Goal: Task Accomplishment & Management: Complete application form

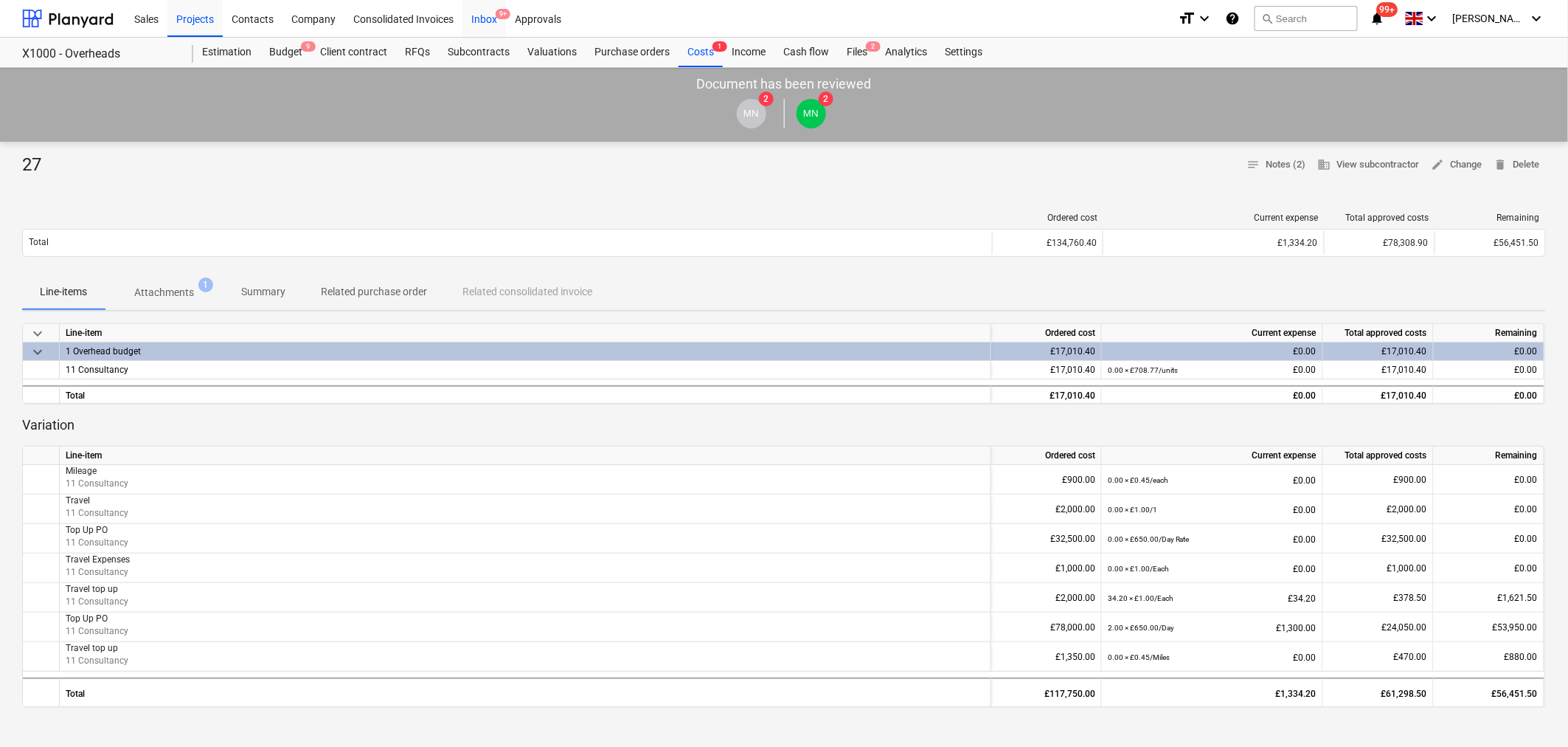
click at [477, 20] on div "Inbox 9+" at bounding box center [484, 18] width 44 height 37
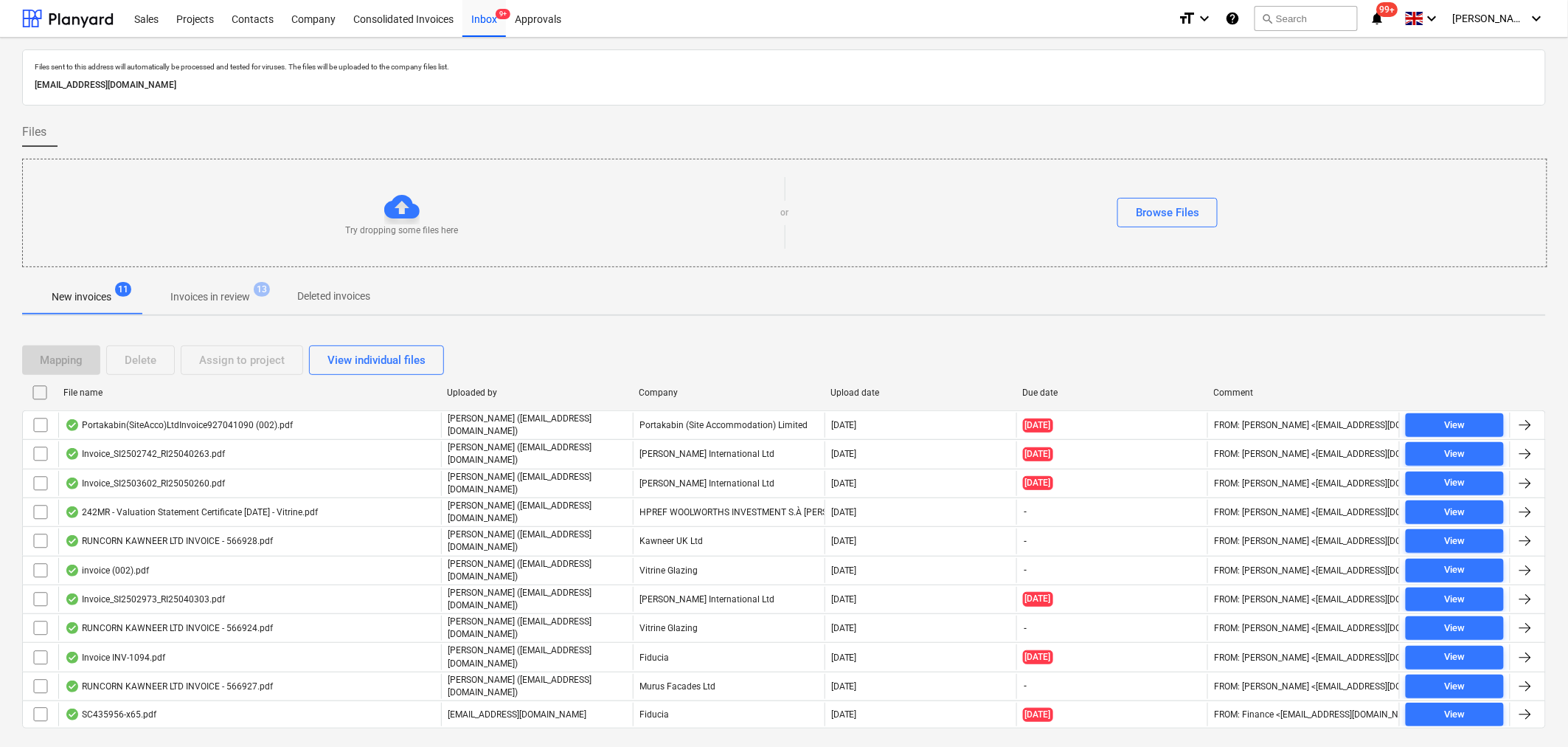
click at [222, 298] on p "Invoices in review" at bounding box center [210, 297] width 80 height 16
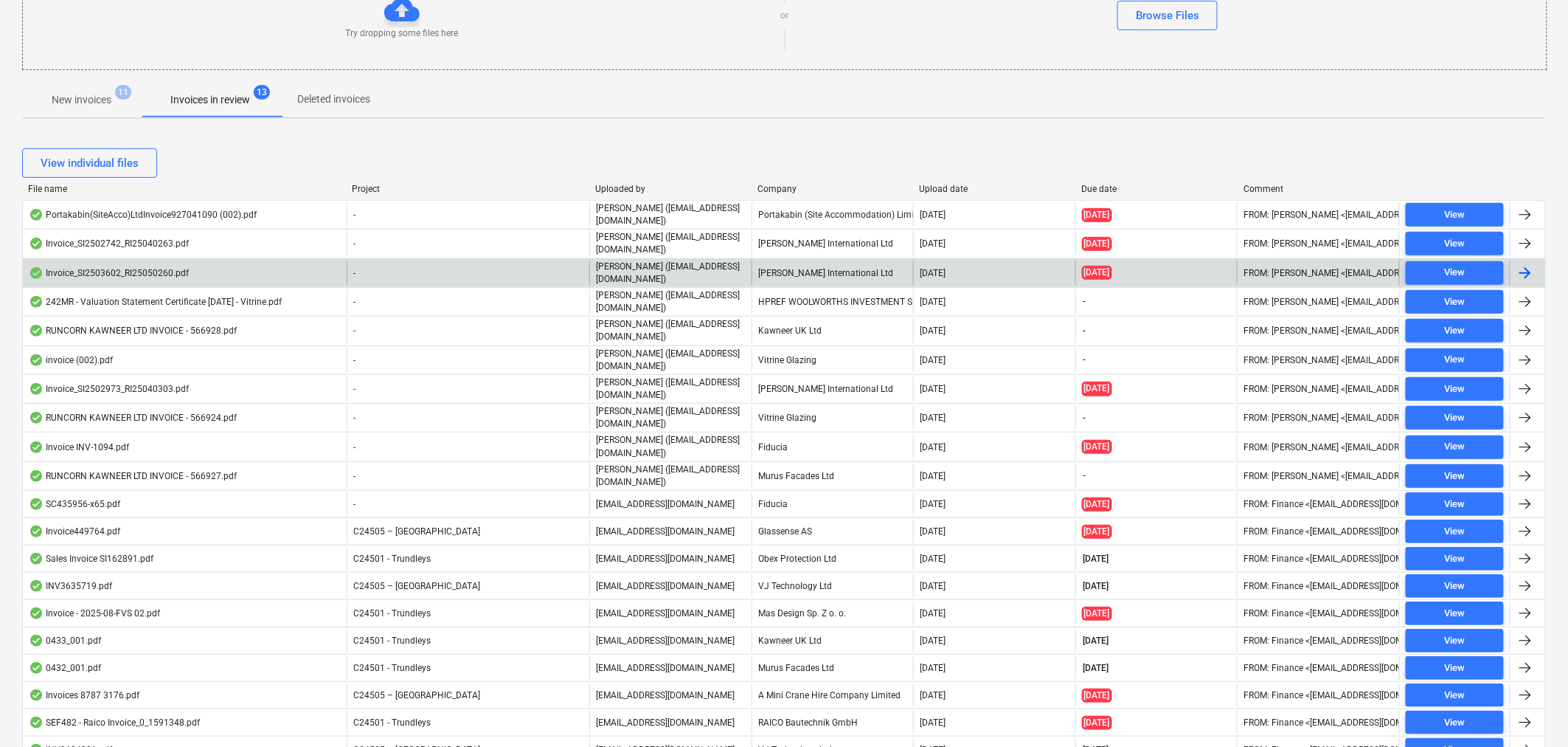
scroll to position [246, 0]
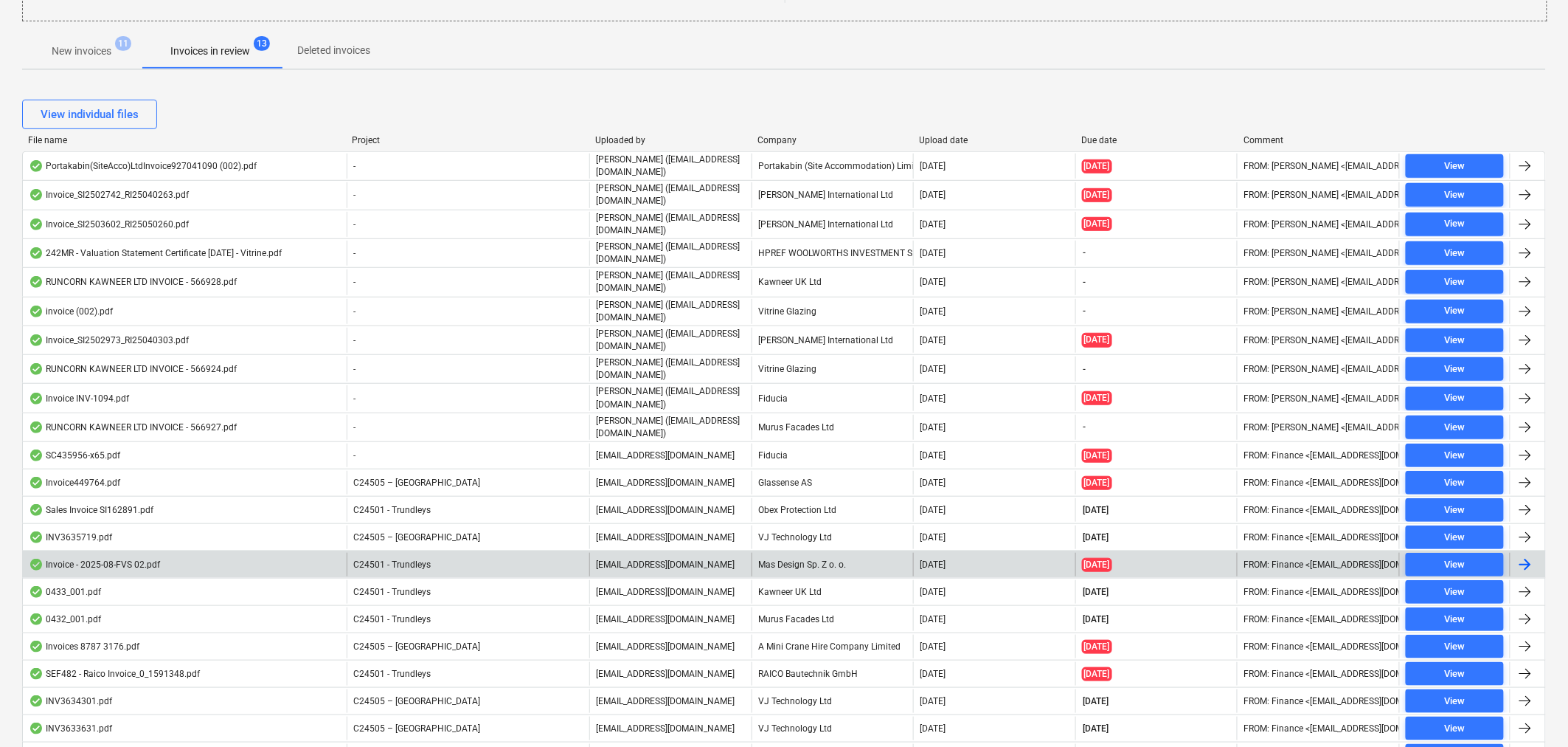
click at [1529, 560] on div at bounding box center [1525, 564] width 18 height 18
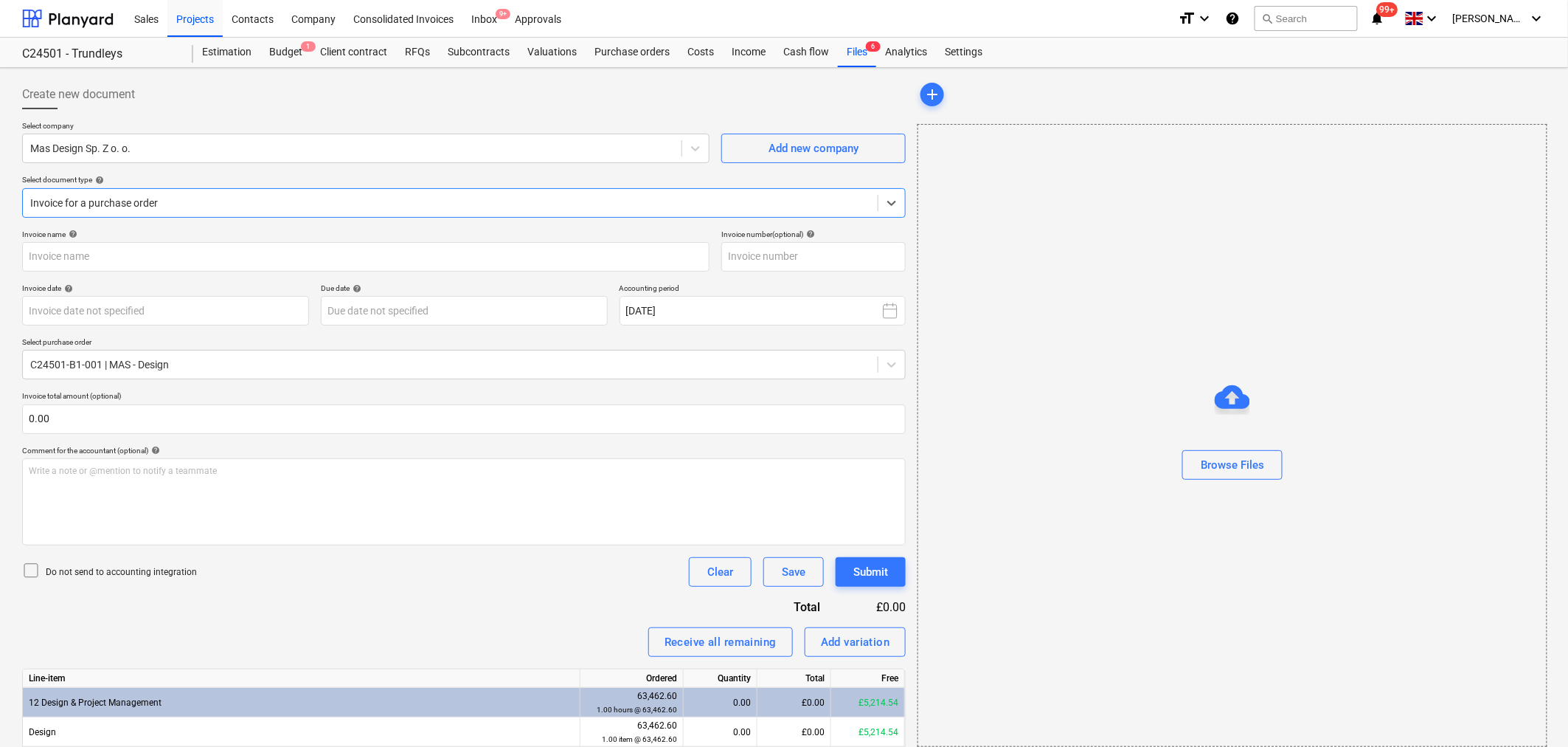
type input "Invoice - 2025-08-FVS 02.pdf"
type input "[DATE]"
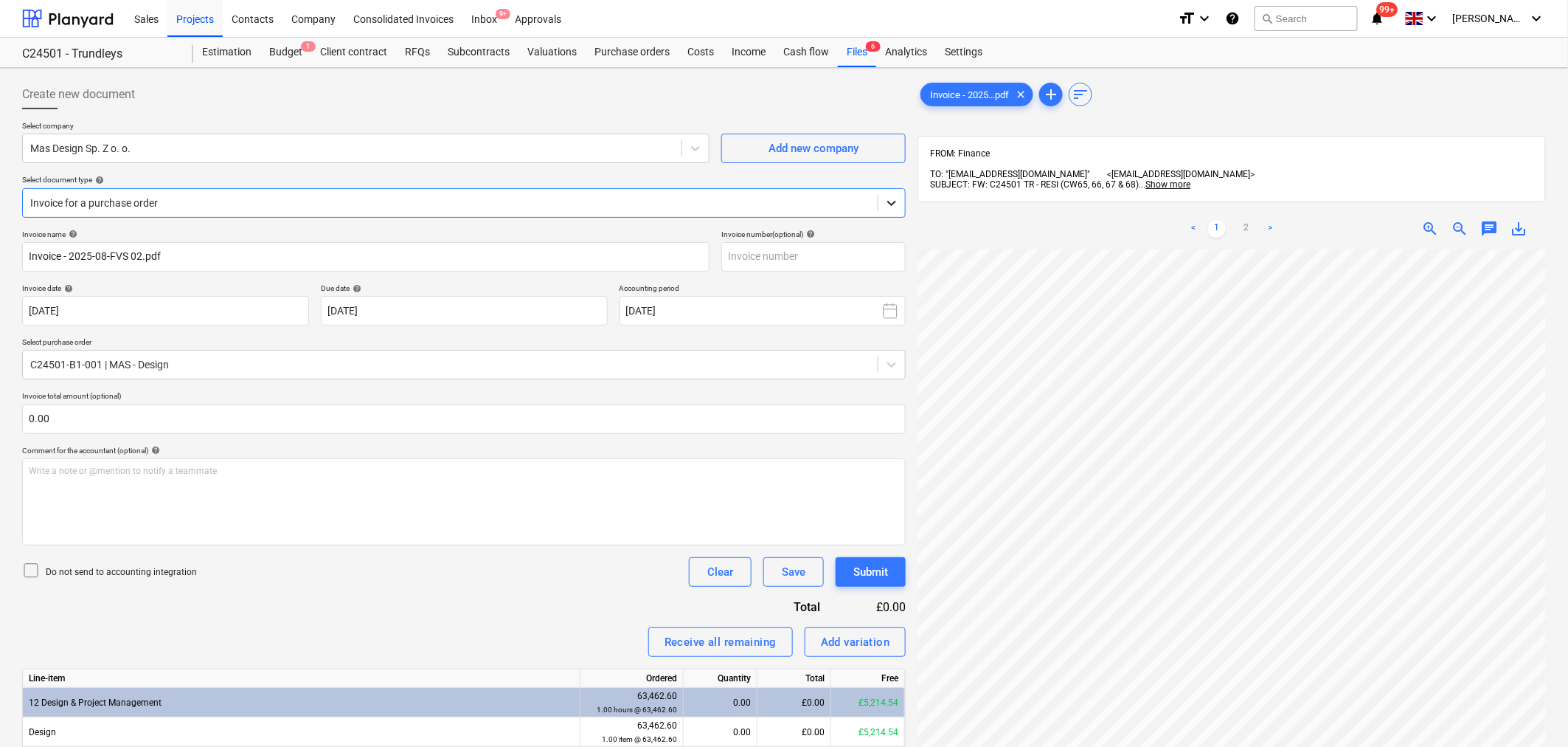
click at [895, 205] on icon at bounding box center [891, 203] width 15 height 15
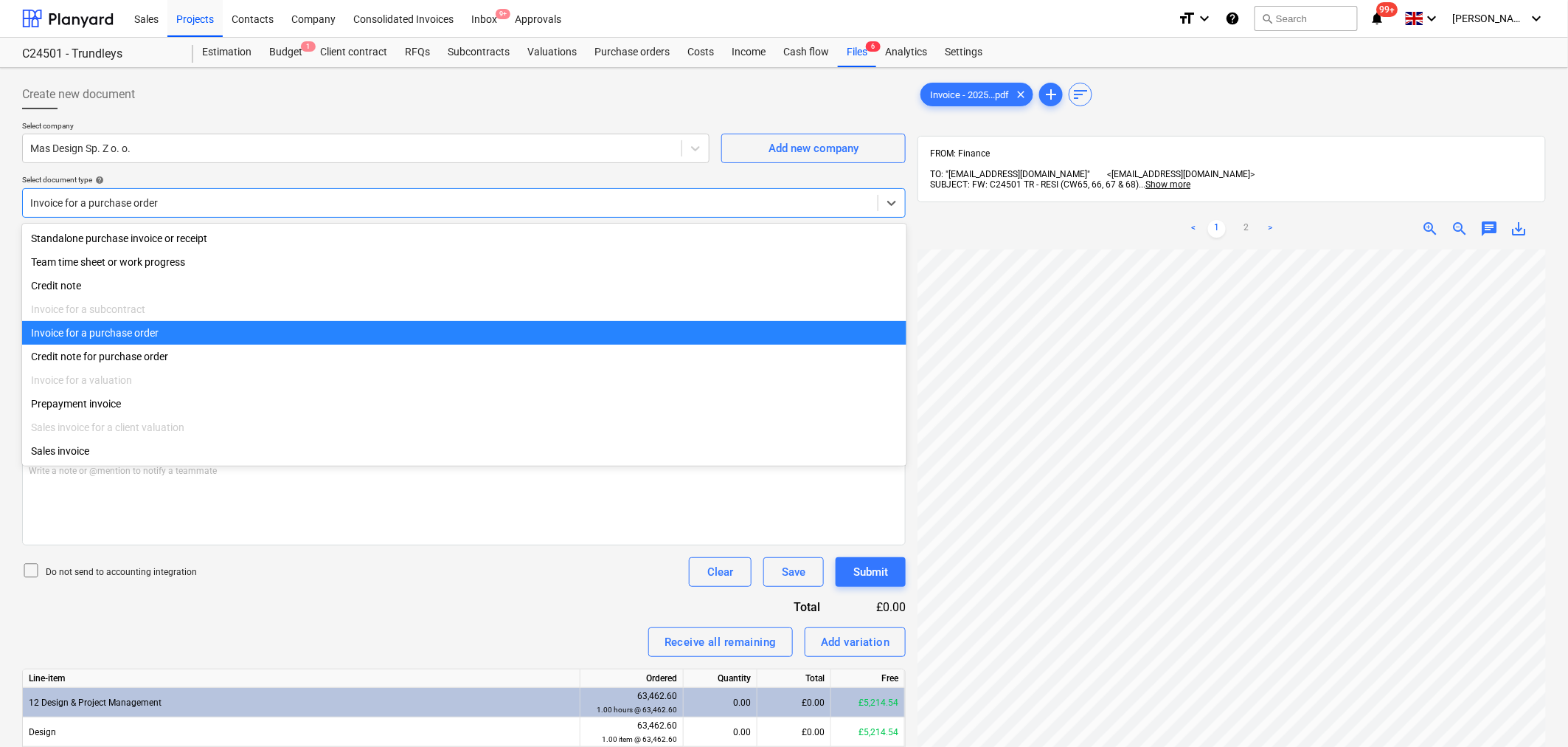
click at [738, 327] on div "Invoice for a purchase order" at bounding box center [463, 333] width 884 height 23
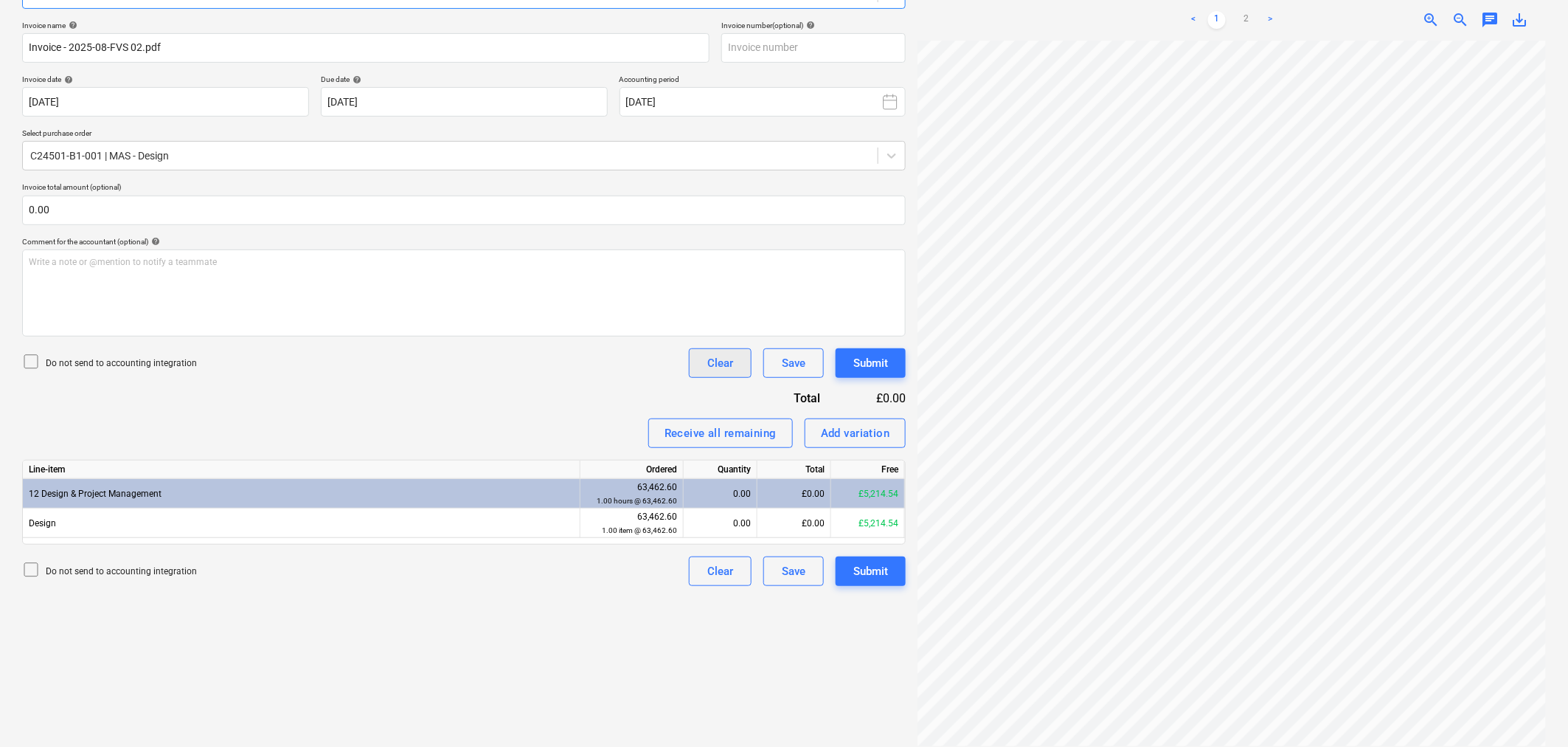
scroll to position [210, 0]
drag, startPoint x: 1272, startPoint y: 735, endPoint x: 1439, endPoint y: 731, distance: 167.0
click at [1439, 731] on div "Invoice - 2025...pdf clear add sort FROM: Finance TO: "[EMAIL_ADDRESS][DOMAIN_N…" at bounding box center [1231, 302] width 640 height 878
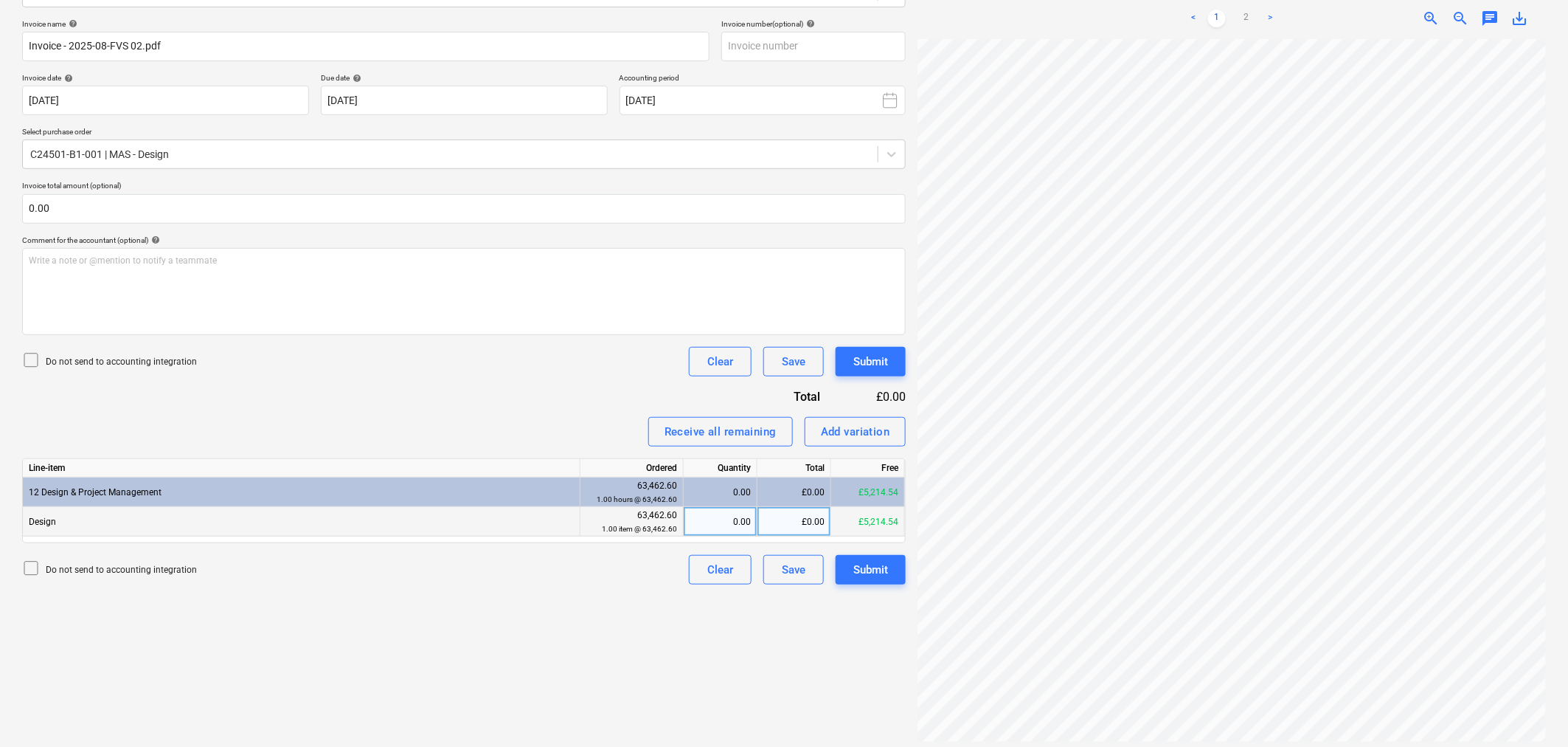
click at [769, 519] on div "£0.00" at bounding box center [794, 521] width 74 height 30
type input "5214.54"
click at [205, 264] on p "Write a note or @mention to notify a teammate [PERSON_NAME]" at bounding box center [463, 261] width 870 height 12
click at [103, 260] on span "Fully allocated now - Payment on exchange was 5,755.02" at bounding box center [143, 260] width 229 height 10
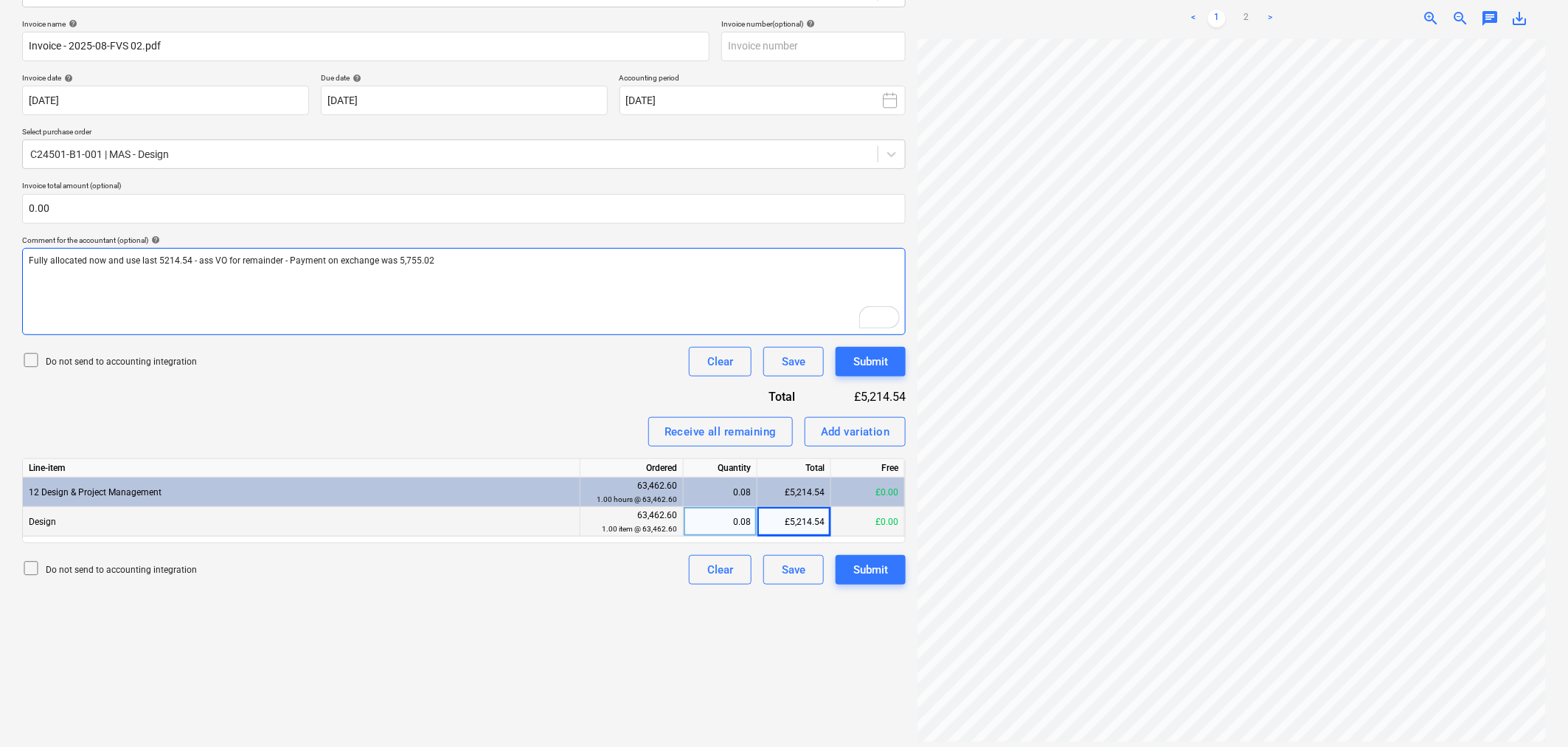
drag, startPoint x: 207, startPoint y: 252, endPoint x: 223, endPoint y: 276, distance: 28.8
click at [207, 252] on div "Fully allocated now and use last 5214.54 - ass VO for remainder - Payment on ex…" at bounding box center [463, 292] width 883 height 87
click at [878, 433] on div "Add variation" at bounding box center [855, 432] width 69 height 20
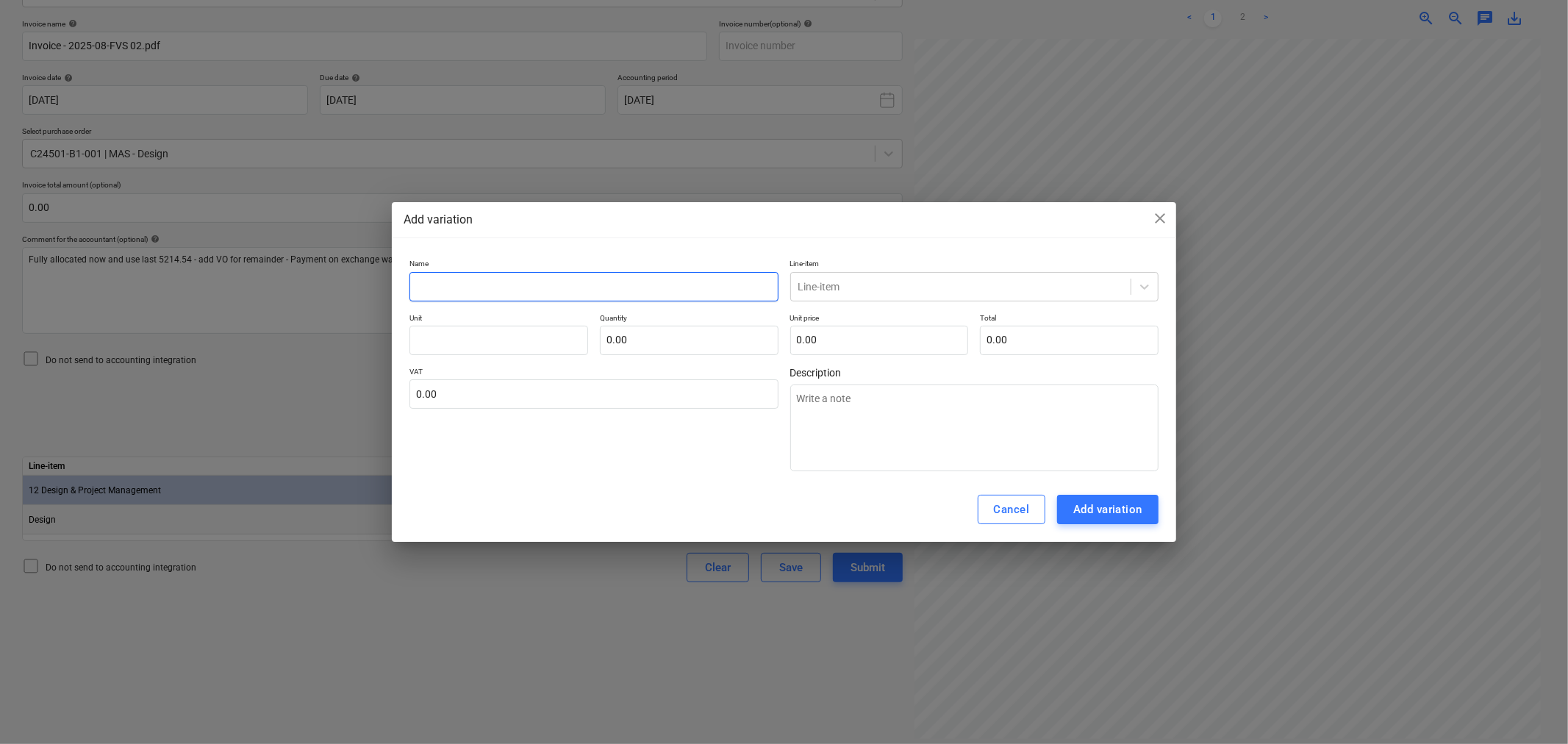
click at [562, 288] on input "text" at bounding box center [594, 287] width 369 height 30
type textarea "x"
type input "E"
type textarea "x"
type input "Ex"
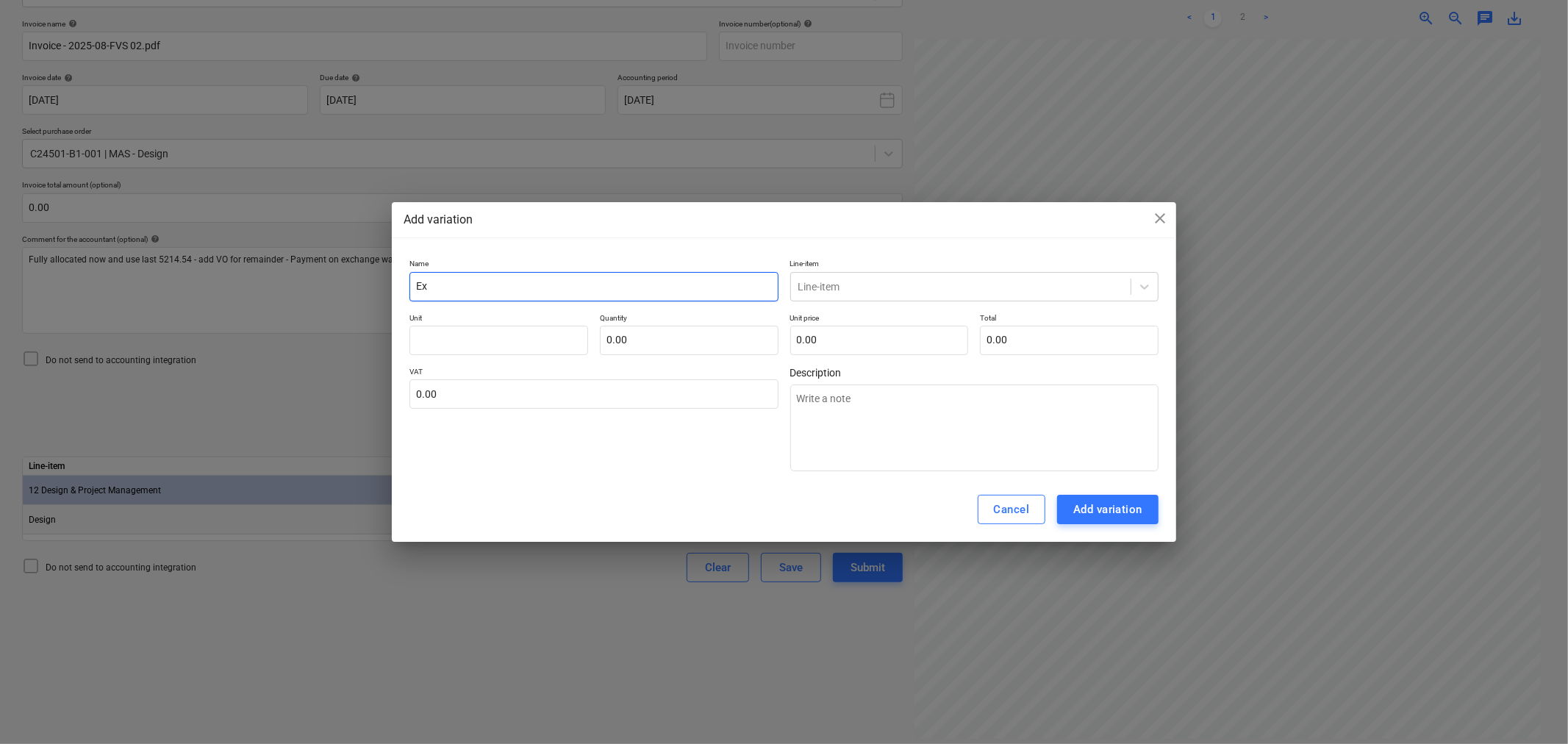
type textarea "x"
type input "Exc"
type textarea "x"
type input "Exch"
type textarea "x"
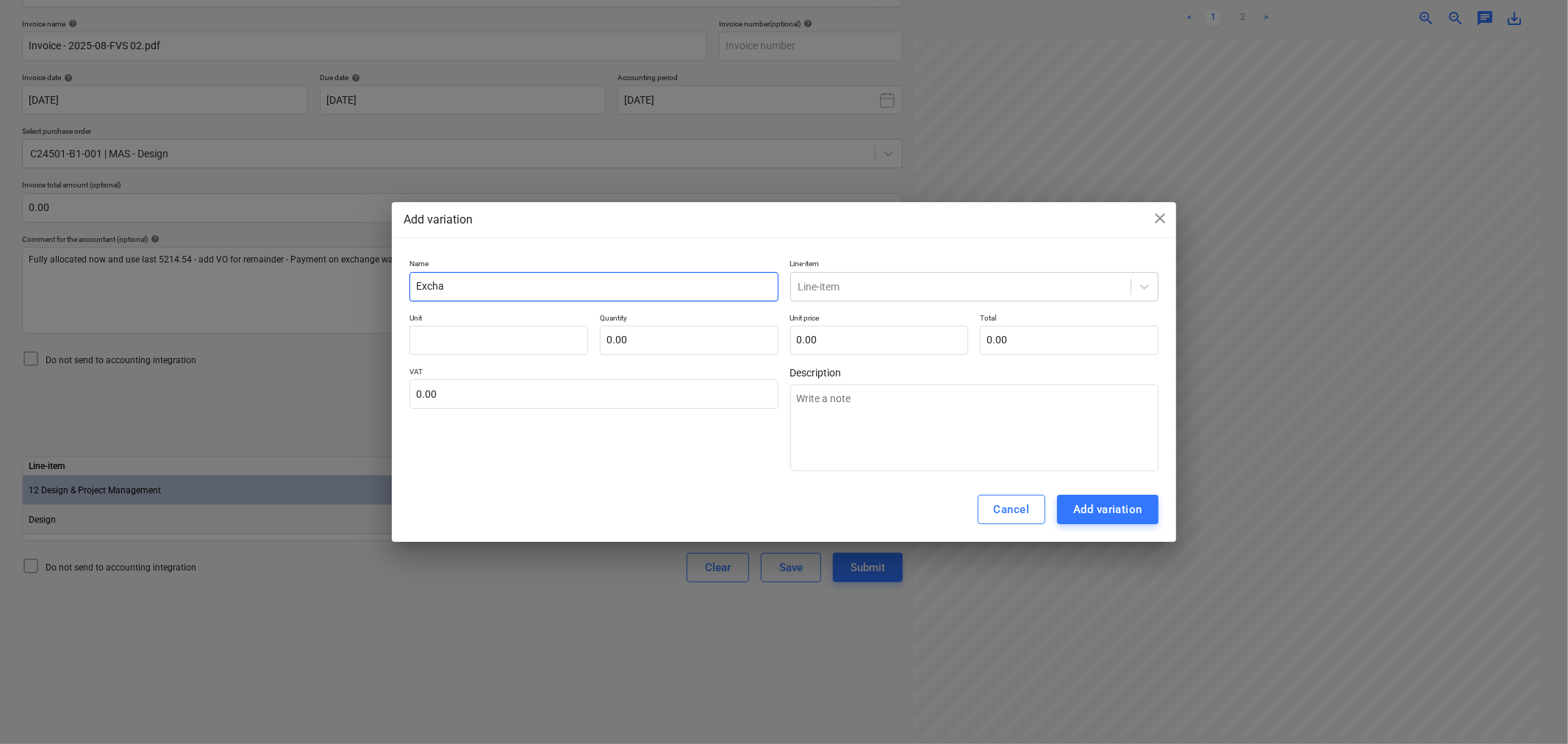
type input "Exchan"
type textarea "x"
type input "Exchang"
type textarea "x"
type input "Exchange"
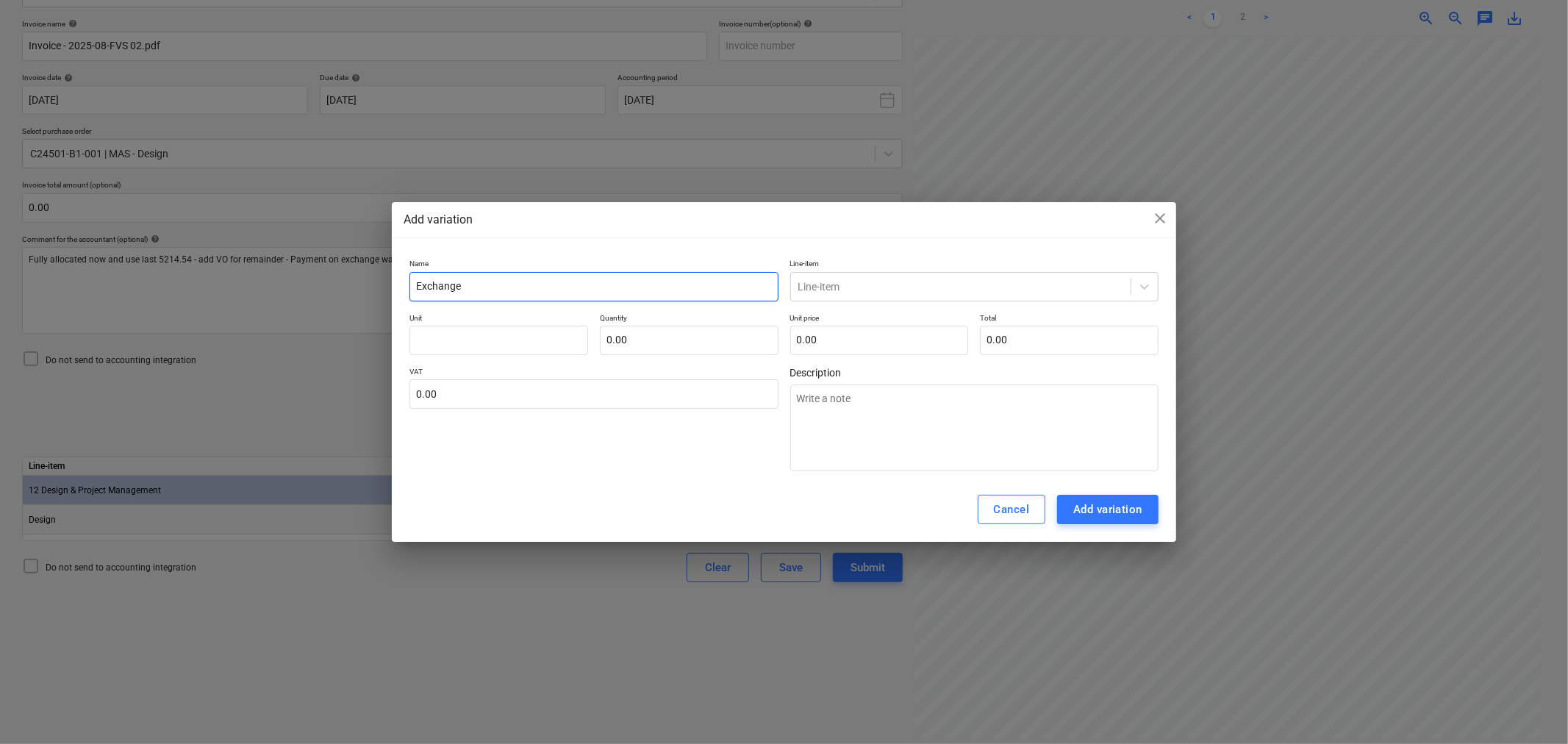
type textarea "x"
type input "Exchange"
type textarea "x"
type input "Exchange R"
type textarea "x"
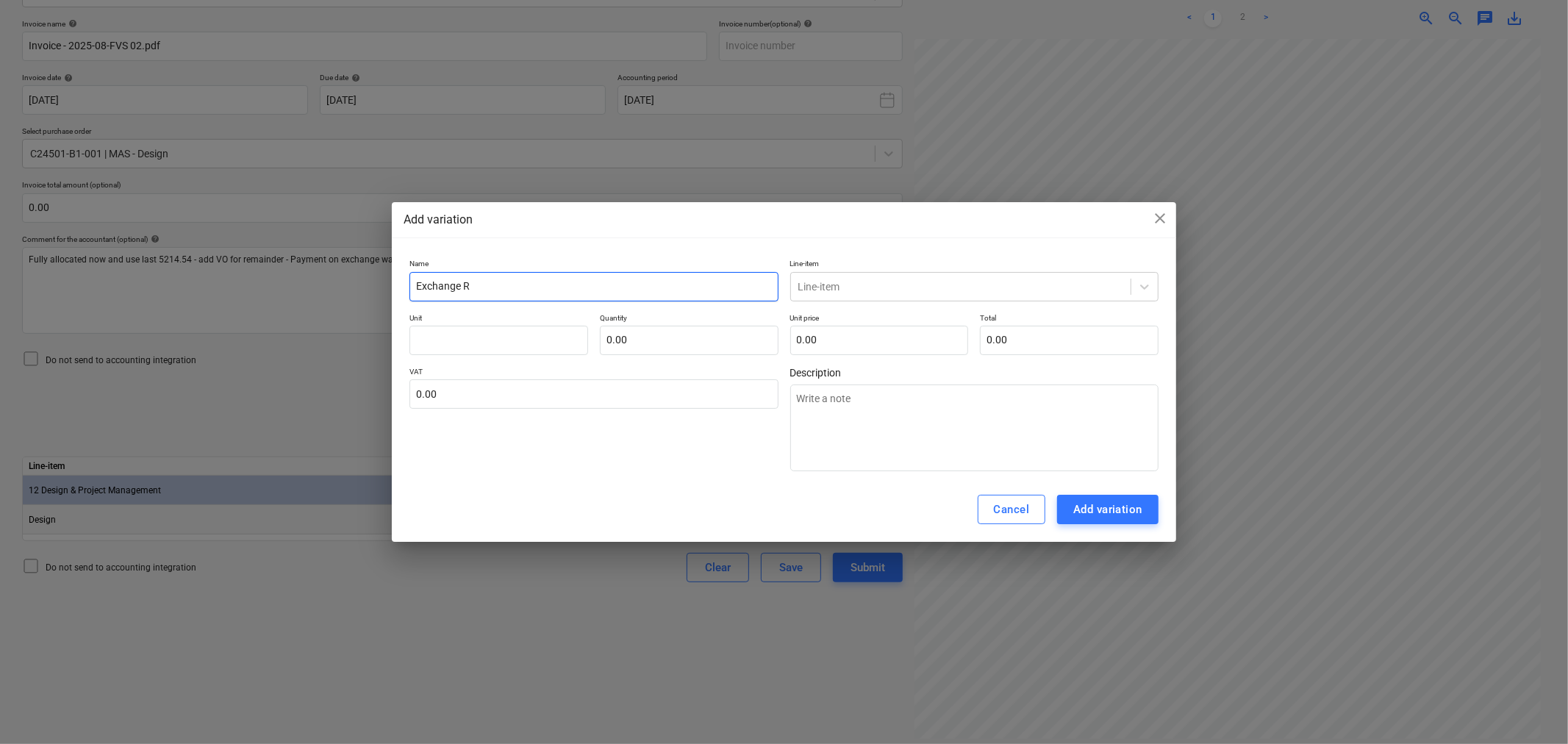
type input "Exchange Ra"
type textarea "x"
type input "Exchange Rat"
type textarea "x"
type input "Exchange Rate"
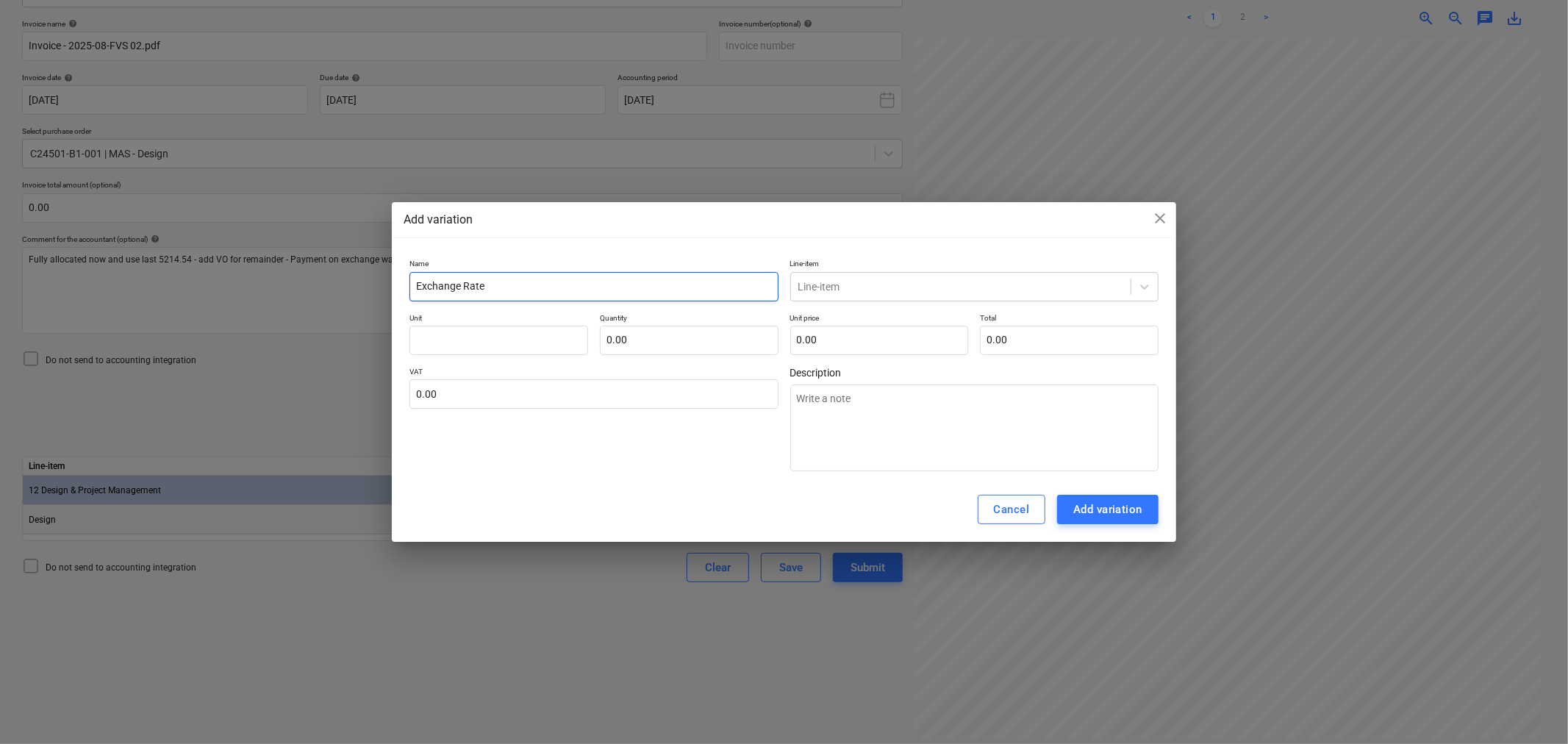
type textarea "x"
type input "Exchange Rate"
type textarea "x"
type input "Exchange Rate D"
type textarea "x"
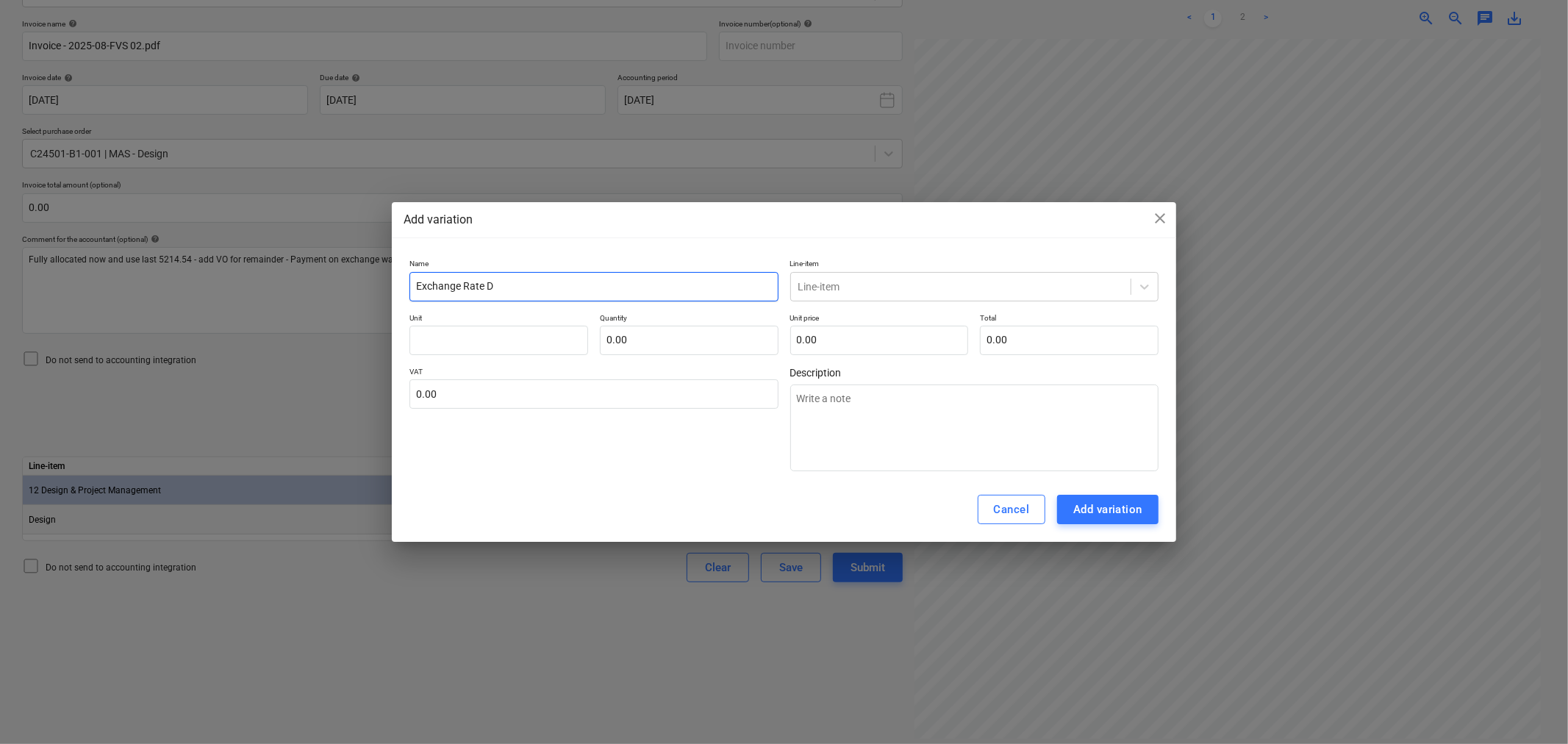
type input "Exchange Rate Di"
type textarea "x"
type input "Exchange Rate Dif"
type textarea "x"
type input "Exchange Rate Diff"
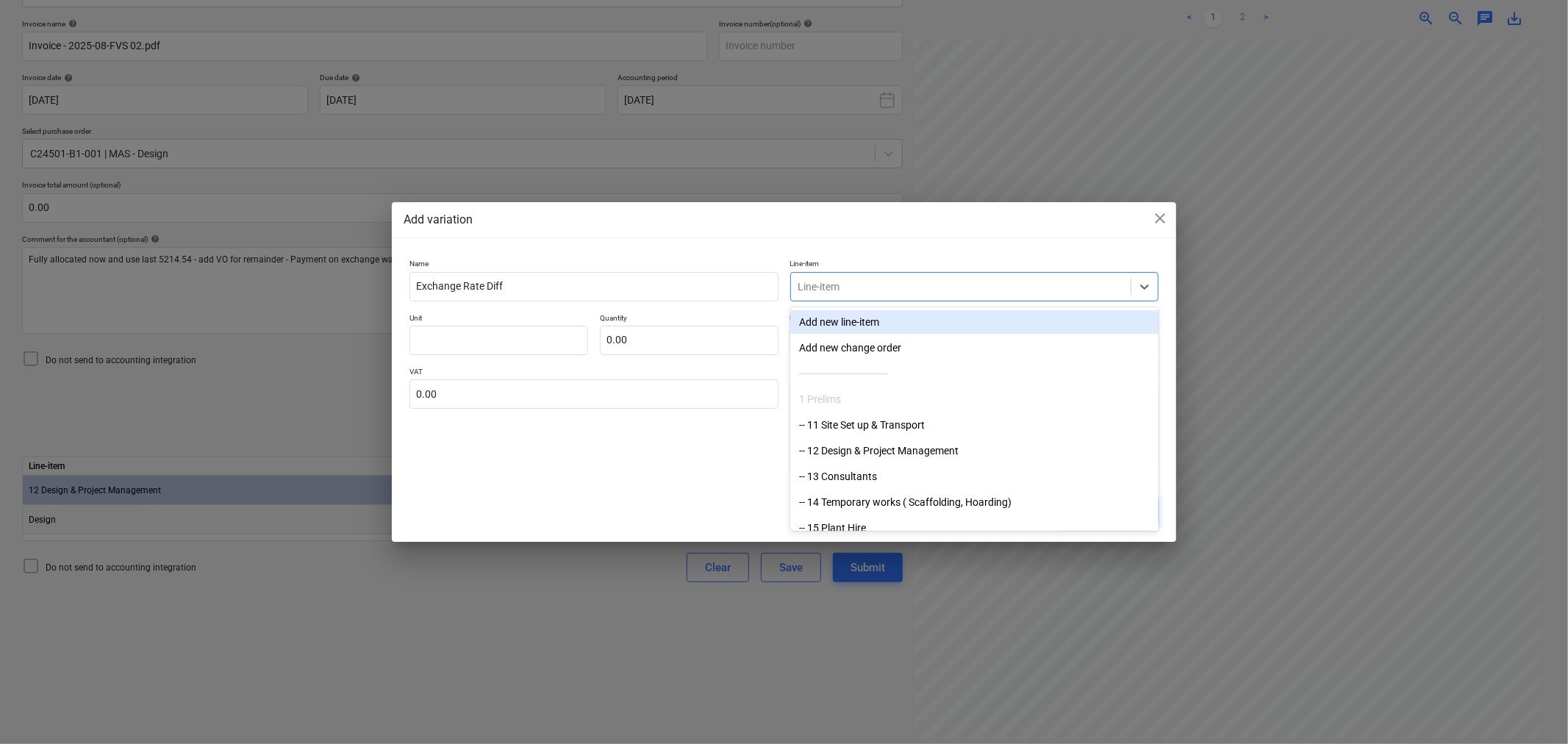
click at [853, 284] on div at bounding box center [961, 286] width 325 height 15
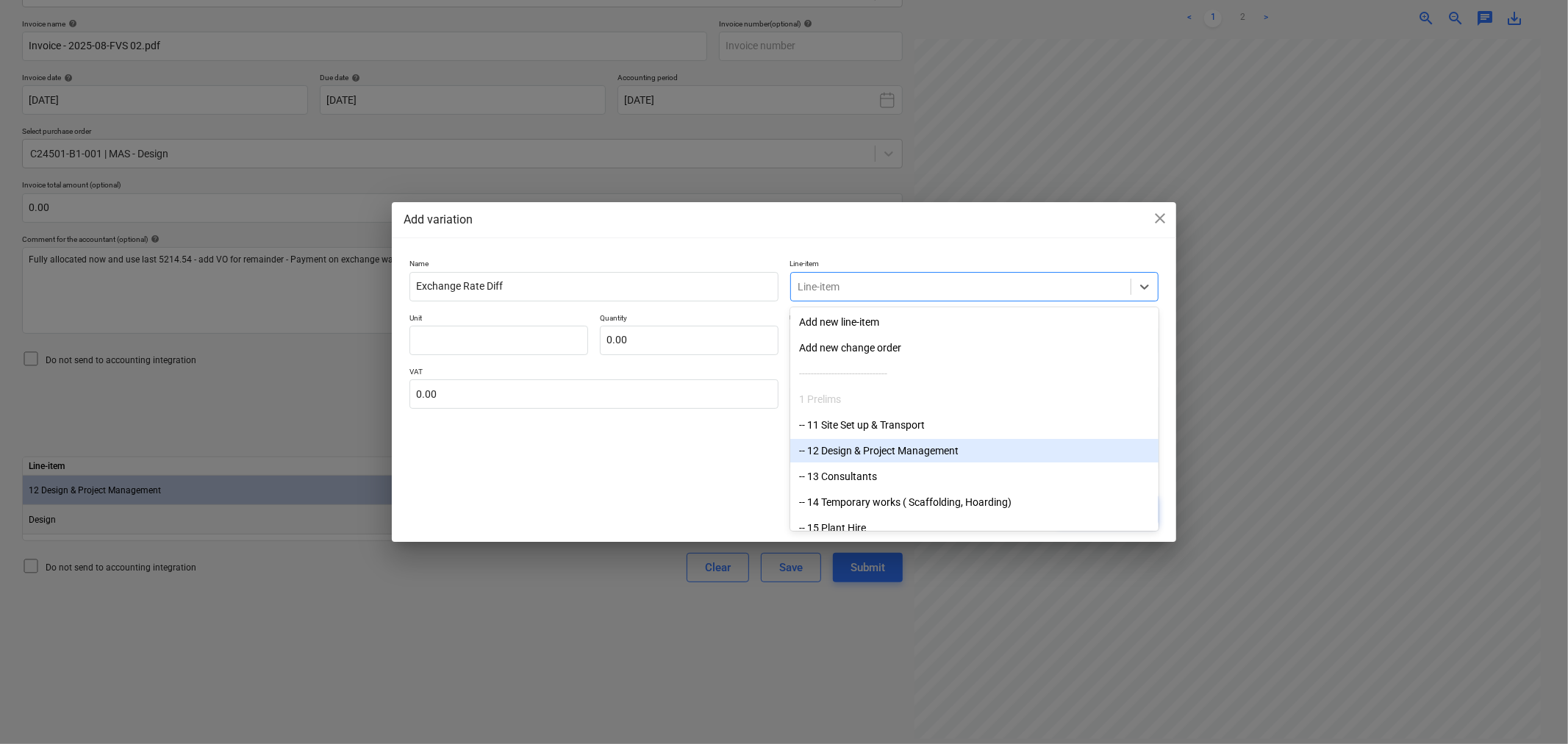
click at [839, 449] on div "-- 12 Design & Project Management" at bounding box center [975, 450] width 369 height 23
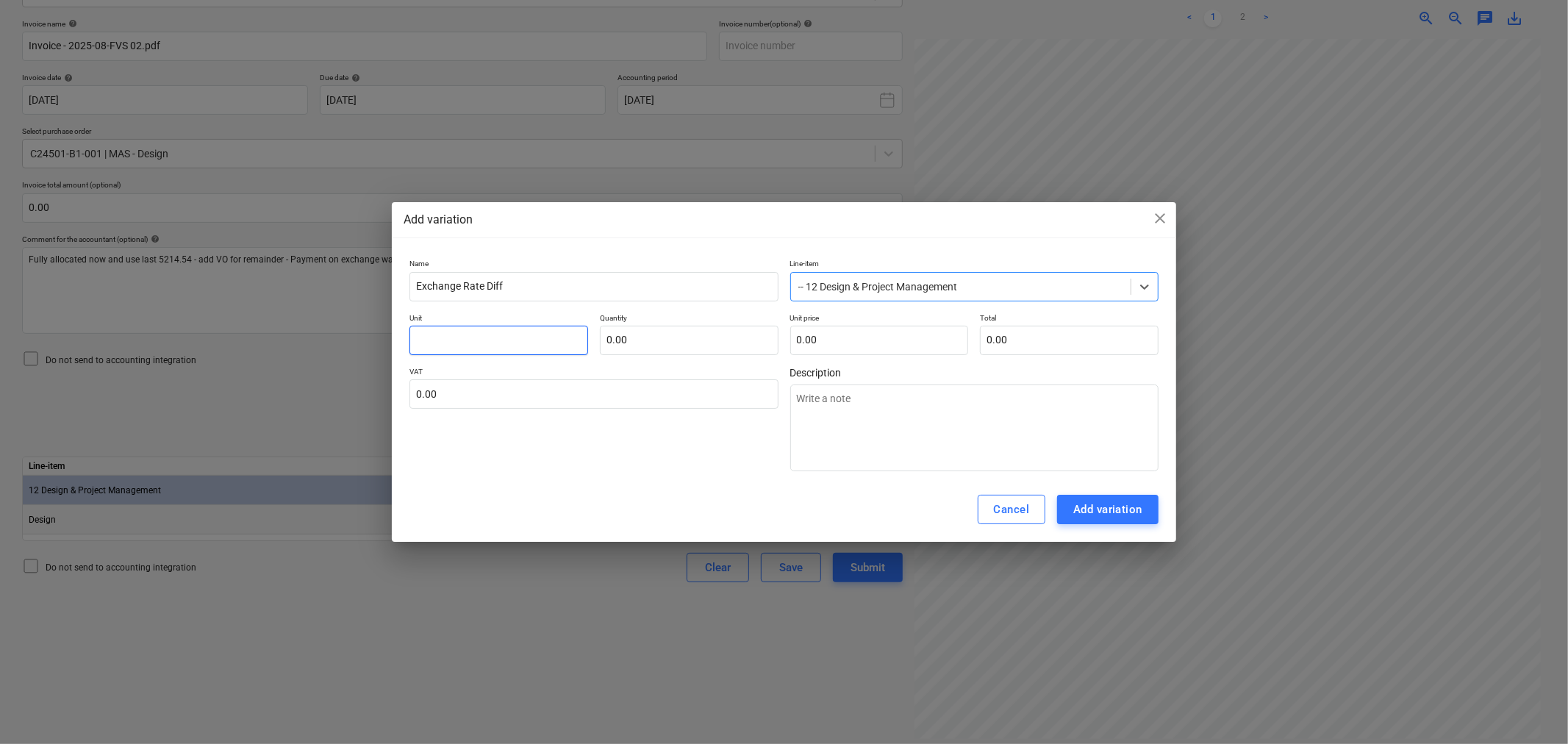
click at [435, 333] on input "text" at bounding box center [499, 341] width 179 height 30
type textarea "x"
type input "E"
type textarea "x"
type input "Ea"
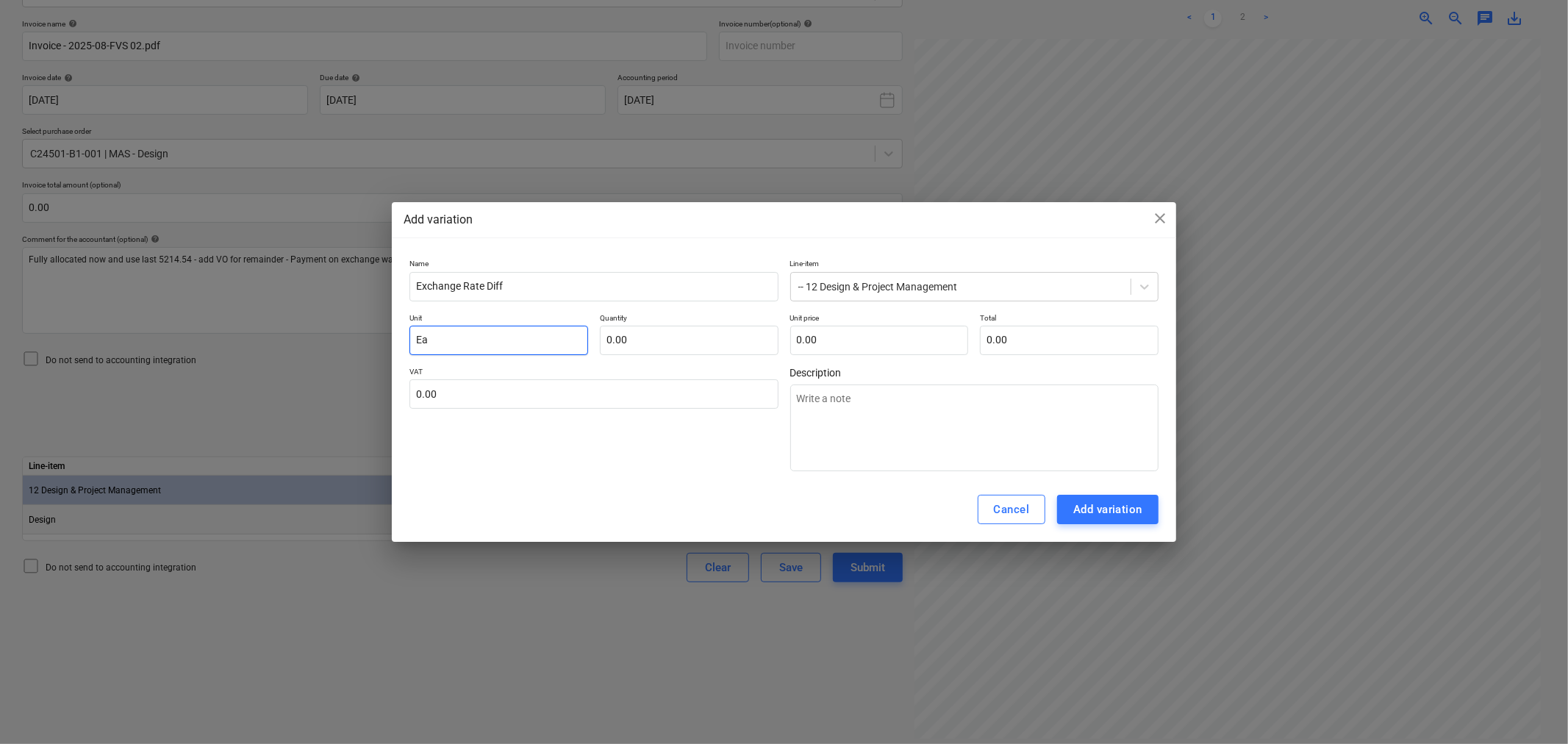
type textarea "x"
type input "Eac"
type textarea "x"
type input "Each"
type textarea "x"
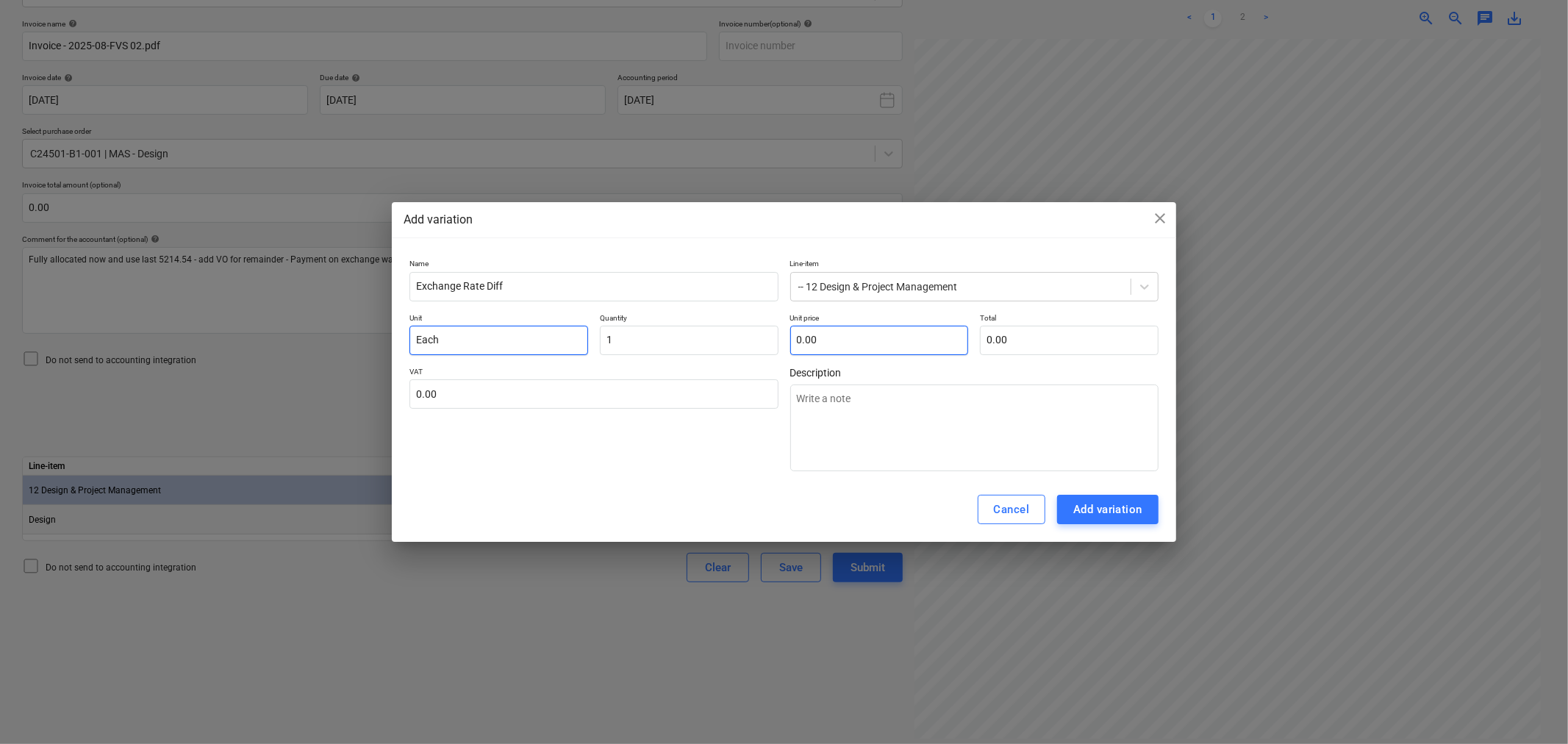
type input "1.00"
type textarea "x"
type input "5"
type input "5.00"
type textarea "x"
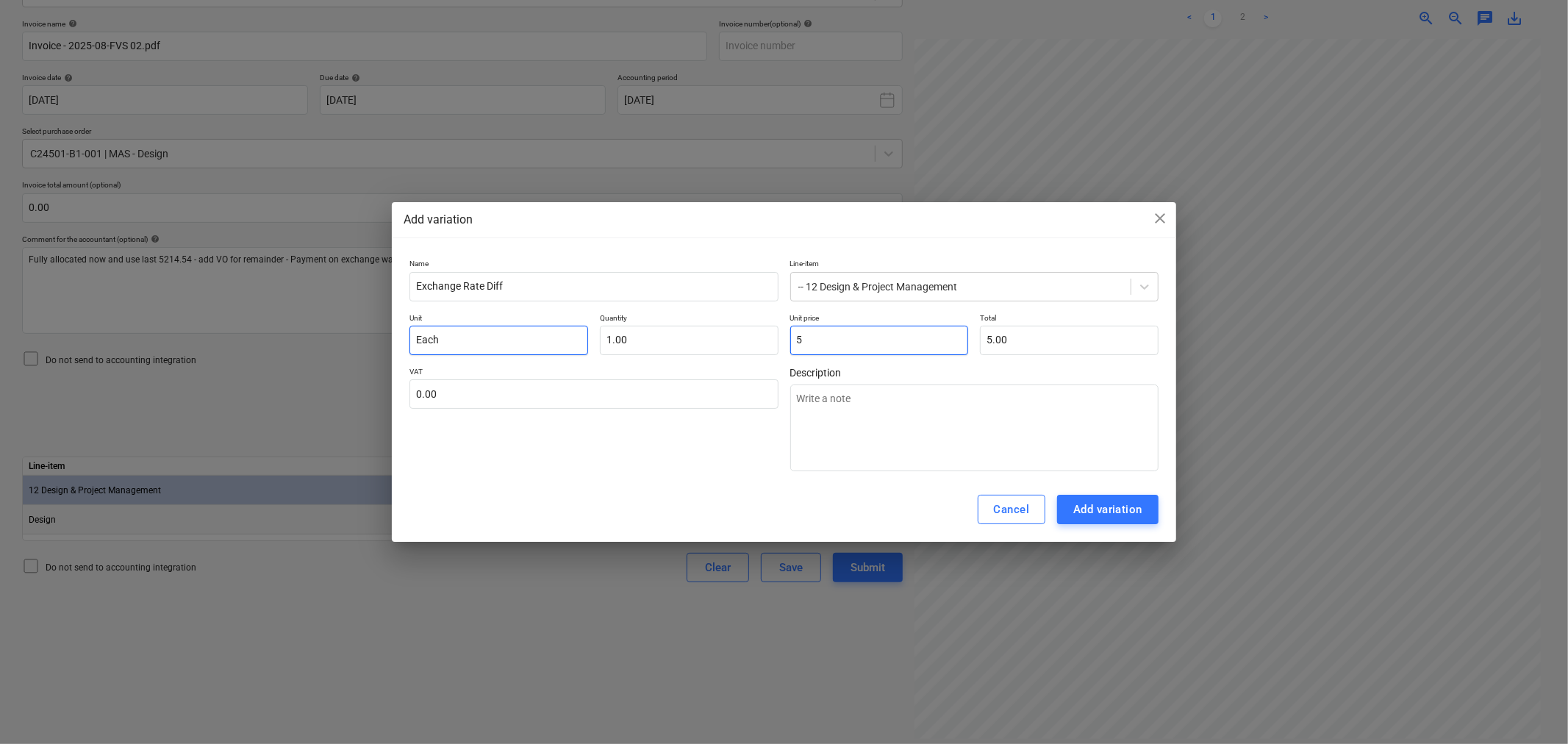
type input "54"
type input "54.00"
type textarea "x"
type input "540"
type input "540.00"
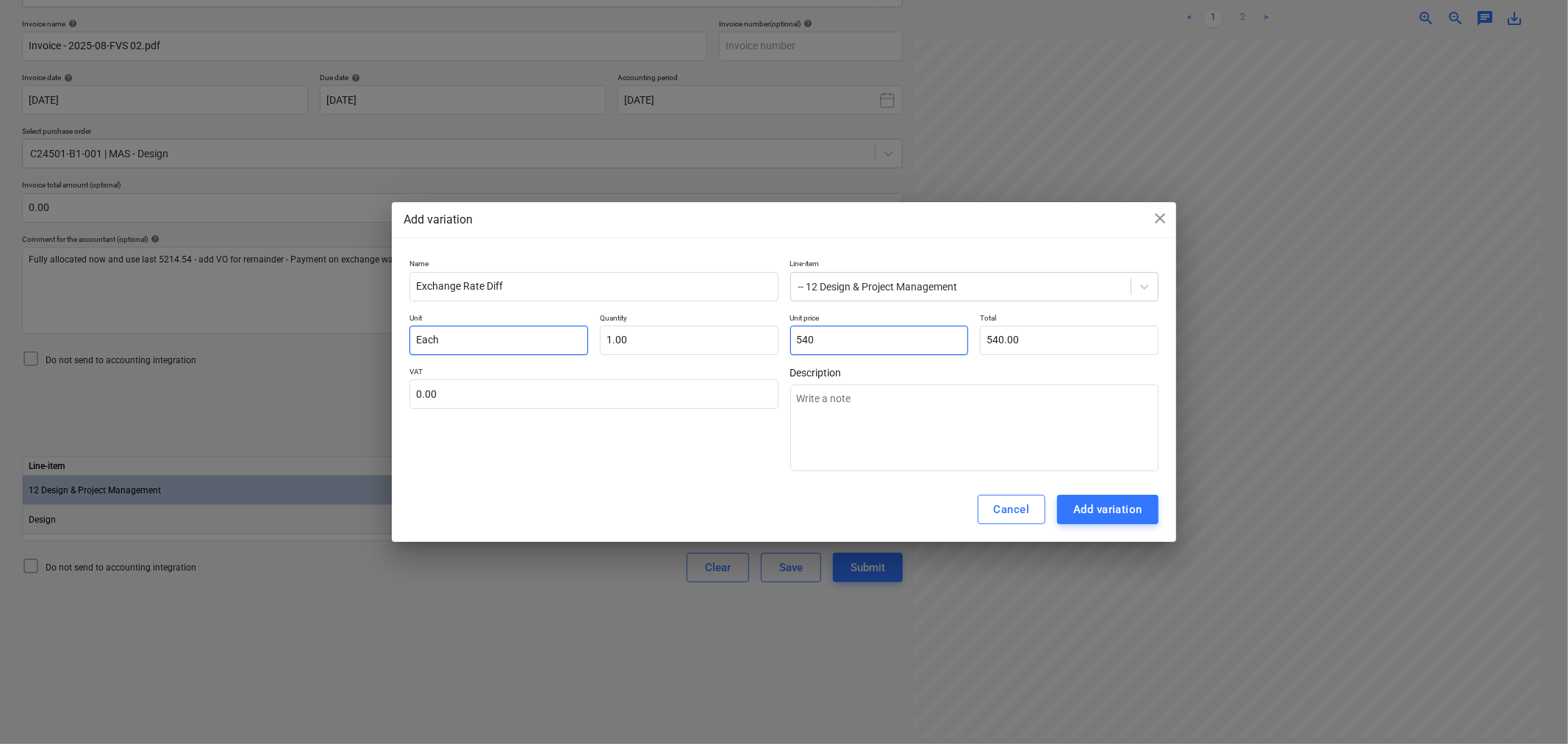
type textarea "x"
type input "540."
type textarea "x"
type input "540.4"
type input "540.40"
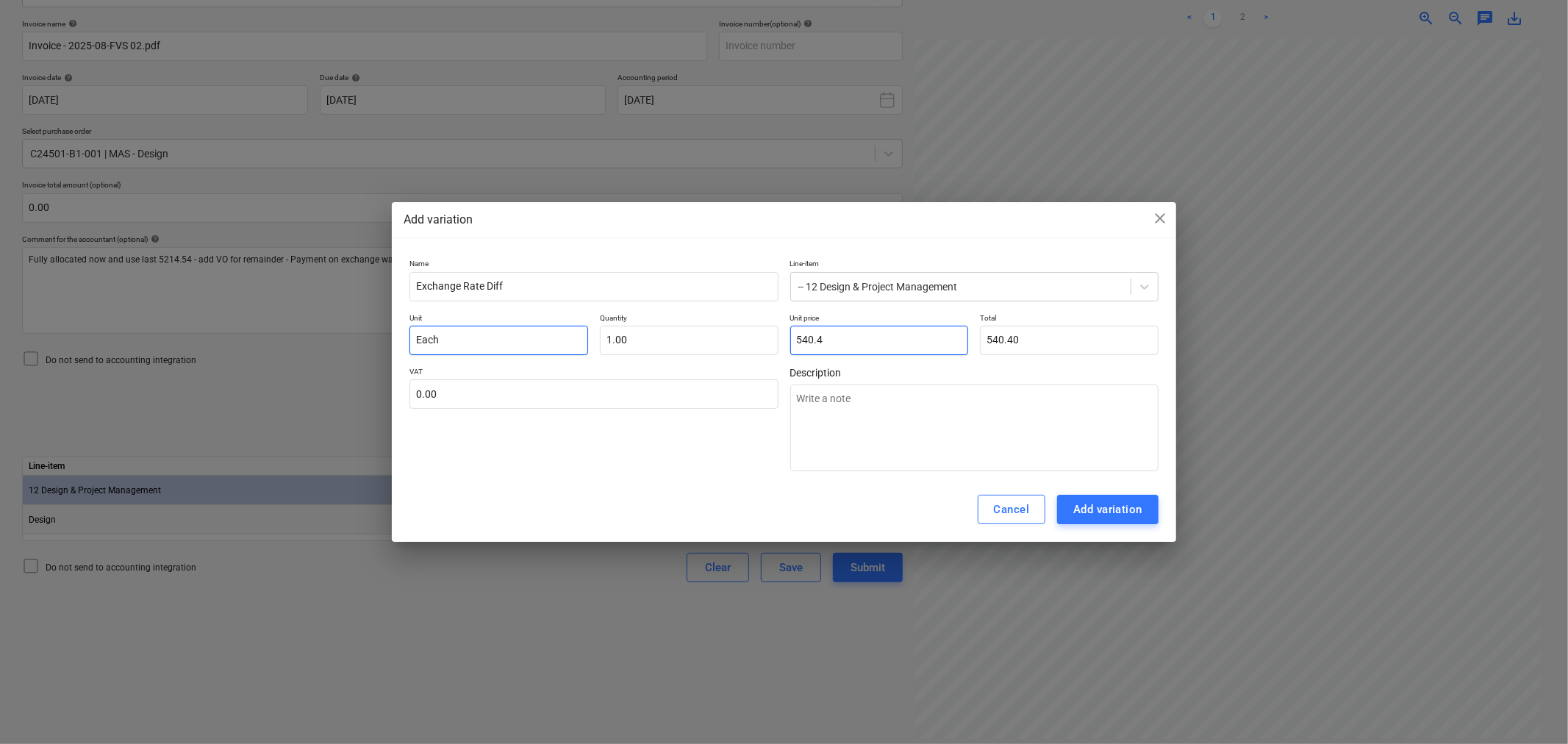
type textarea "x"
type input "540.48"
type input "0.00"
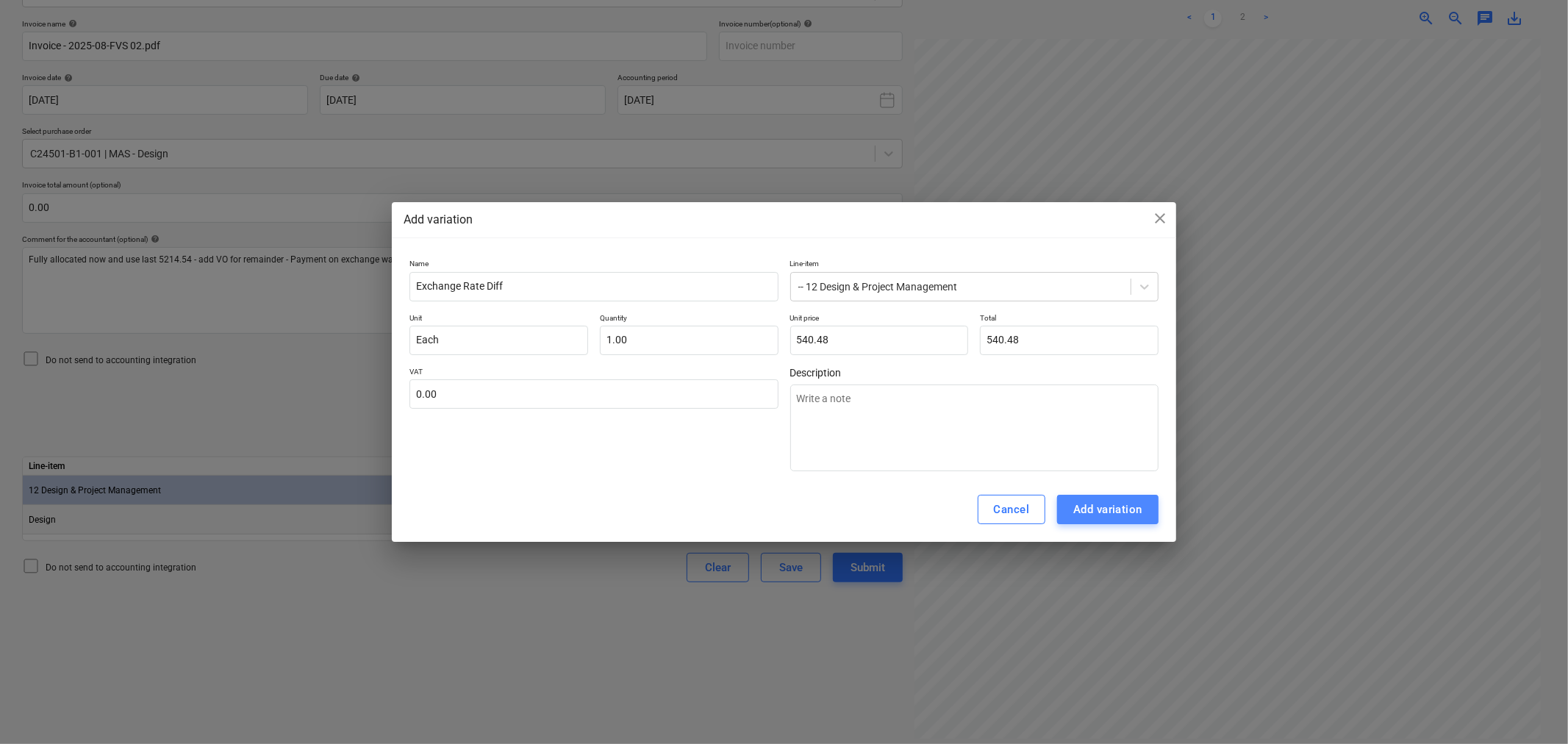
click at [1111, 504] on div "Add variation" at bounding box center [1108, 509] width 69 height 19
type textarea "x"
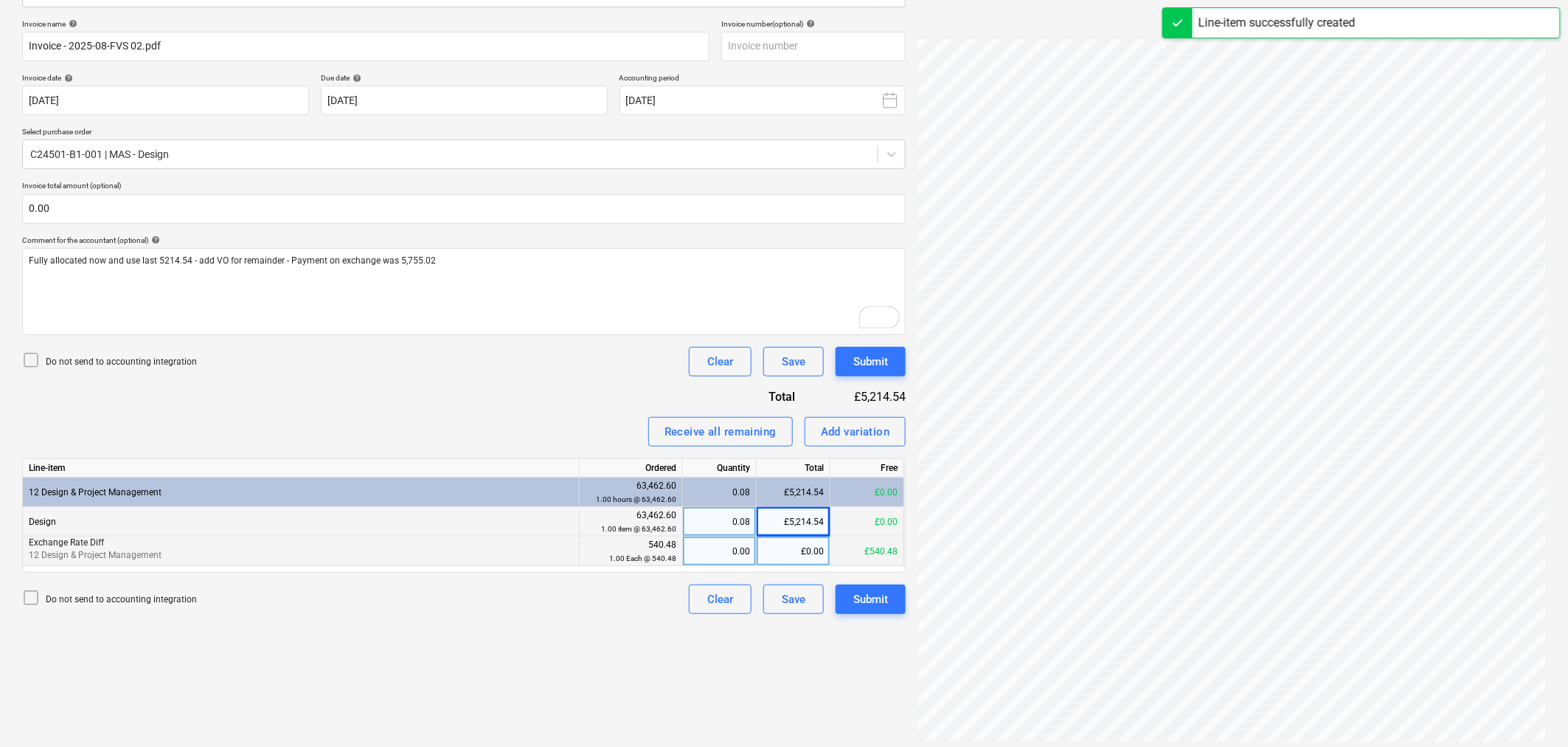
click at [729, 553] on div "0.00" at bounding box center [719, 551] width 61 height 30
type input "`"
type input "1"
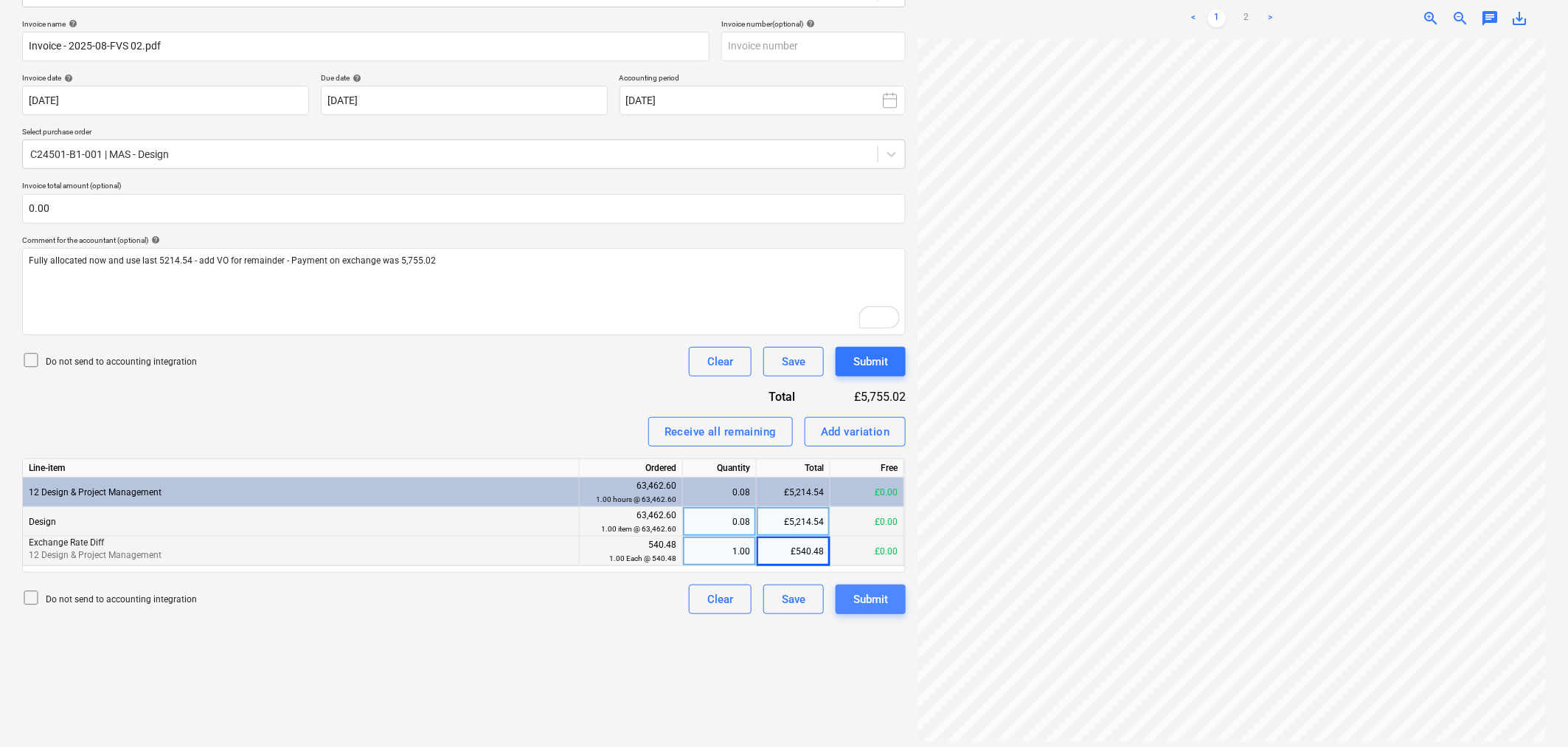
click at [867, 599] on div "Submit" at bounding box center [871, 599] width 34 height 20
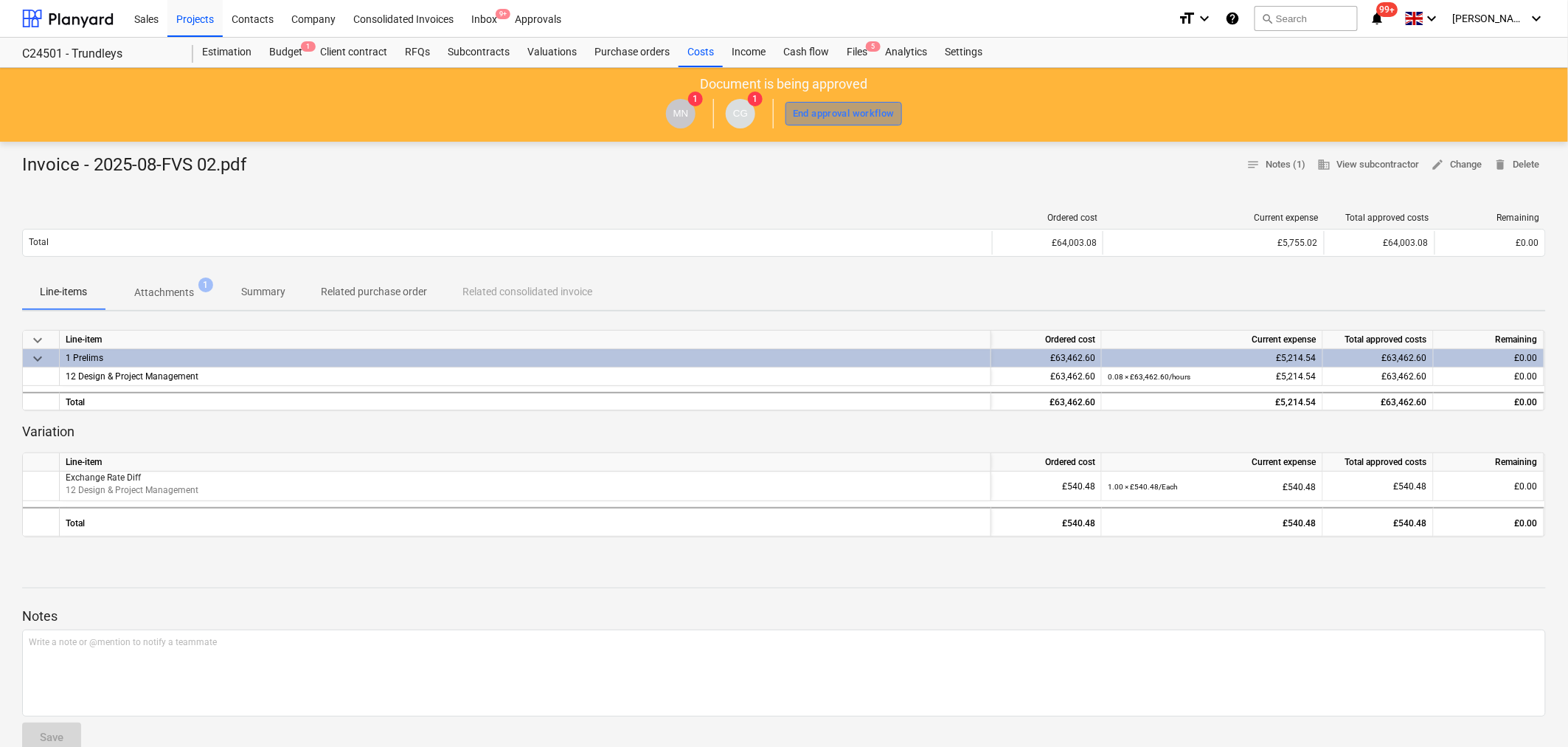
click at [846, 116] on div "End approval workflow" at bounding box center [843, 114] width 101 height 17
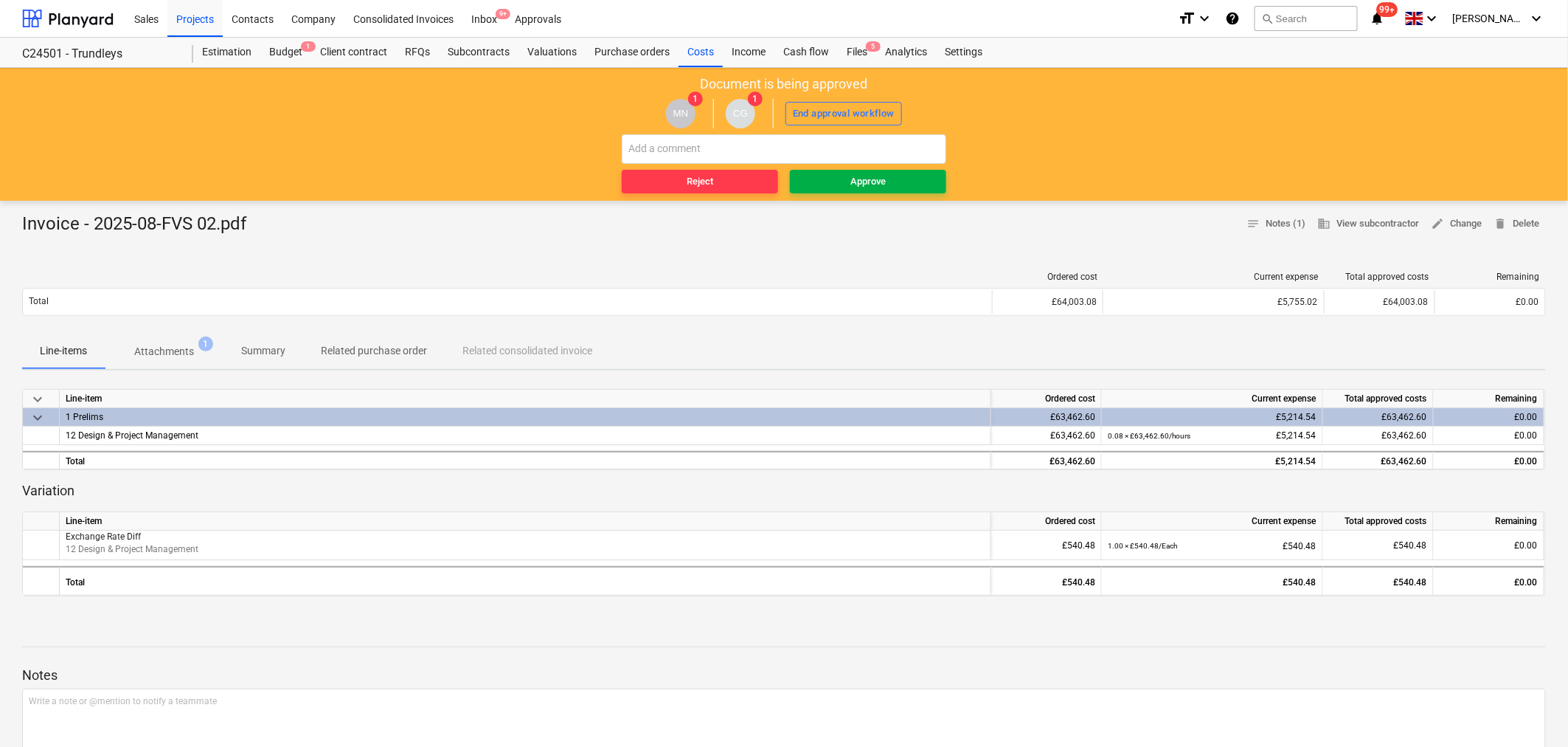
click at [858, 187] on div "Approve" at bounding box center [867, 182] width 35 height 17
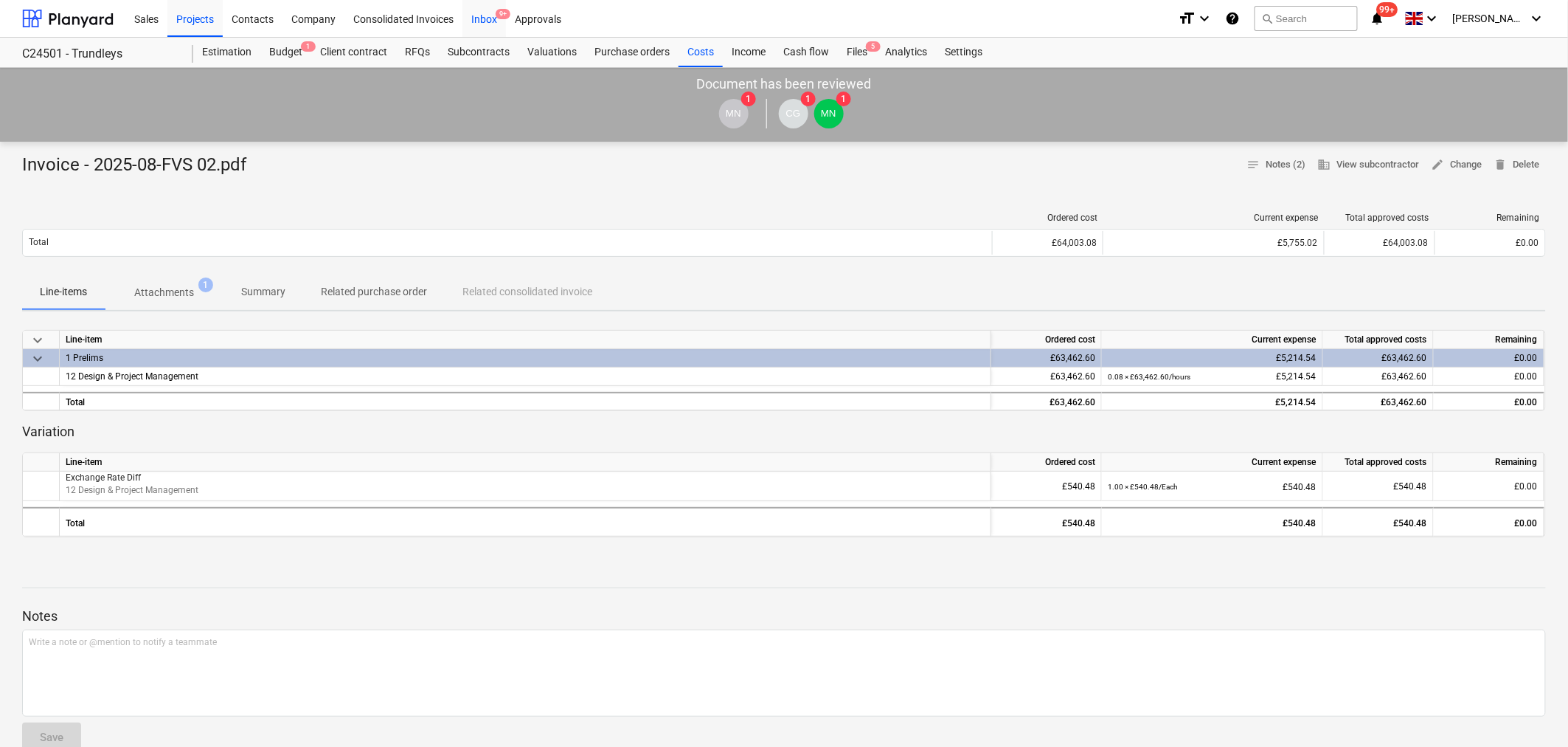
click at [477, 17] on div "Inbox 9+" at bounding box center [484, 18] width 44 height 37
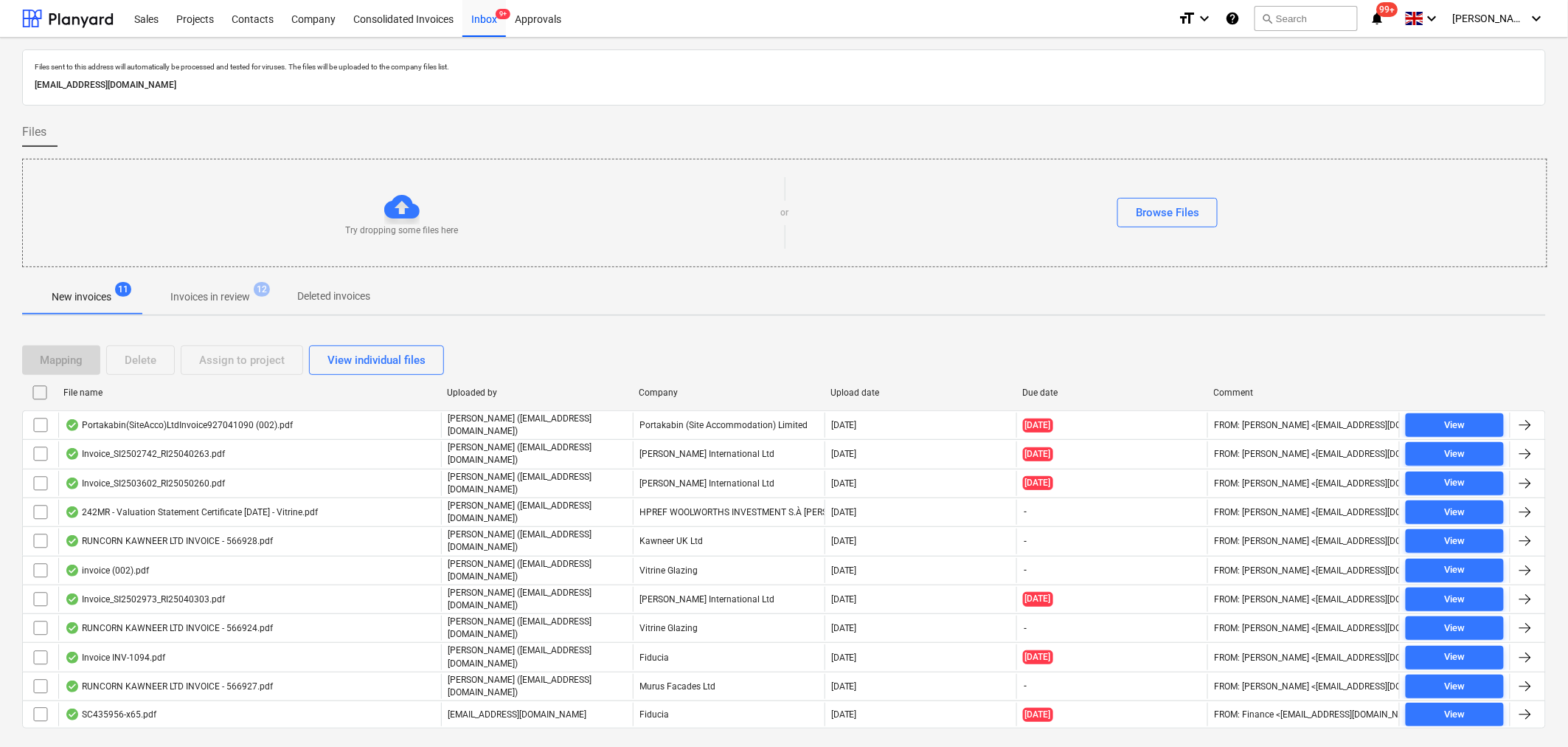
click at [224, 296] on p "Invoices in review" at bounding box center [210, 297] width 80 height 16
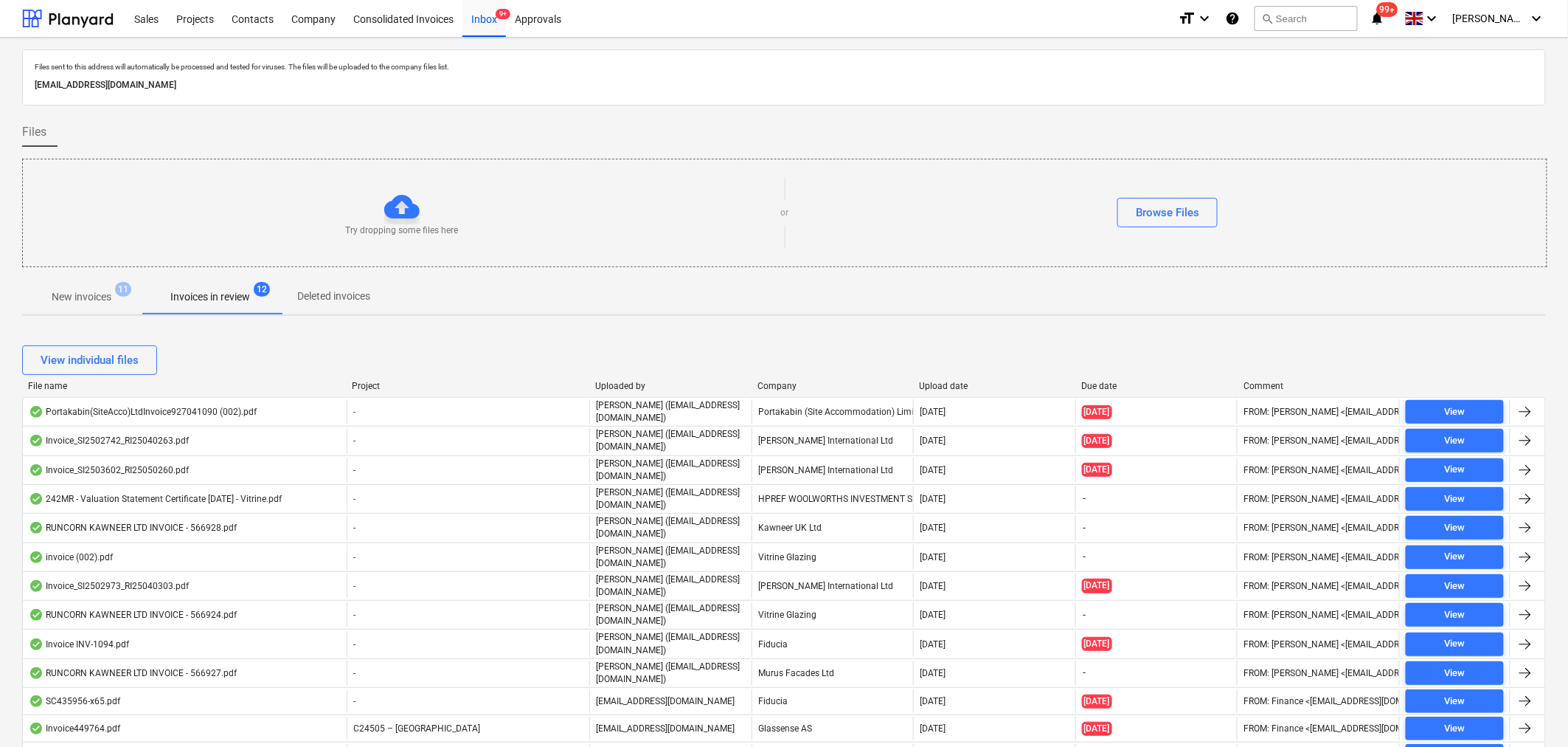
click at [772, 386] on div "Company" at bounding box center [832, 386] width 151 height 10
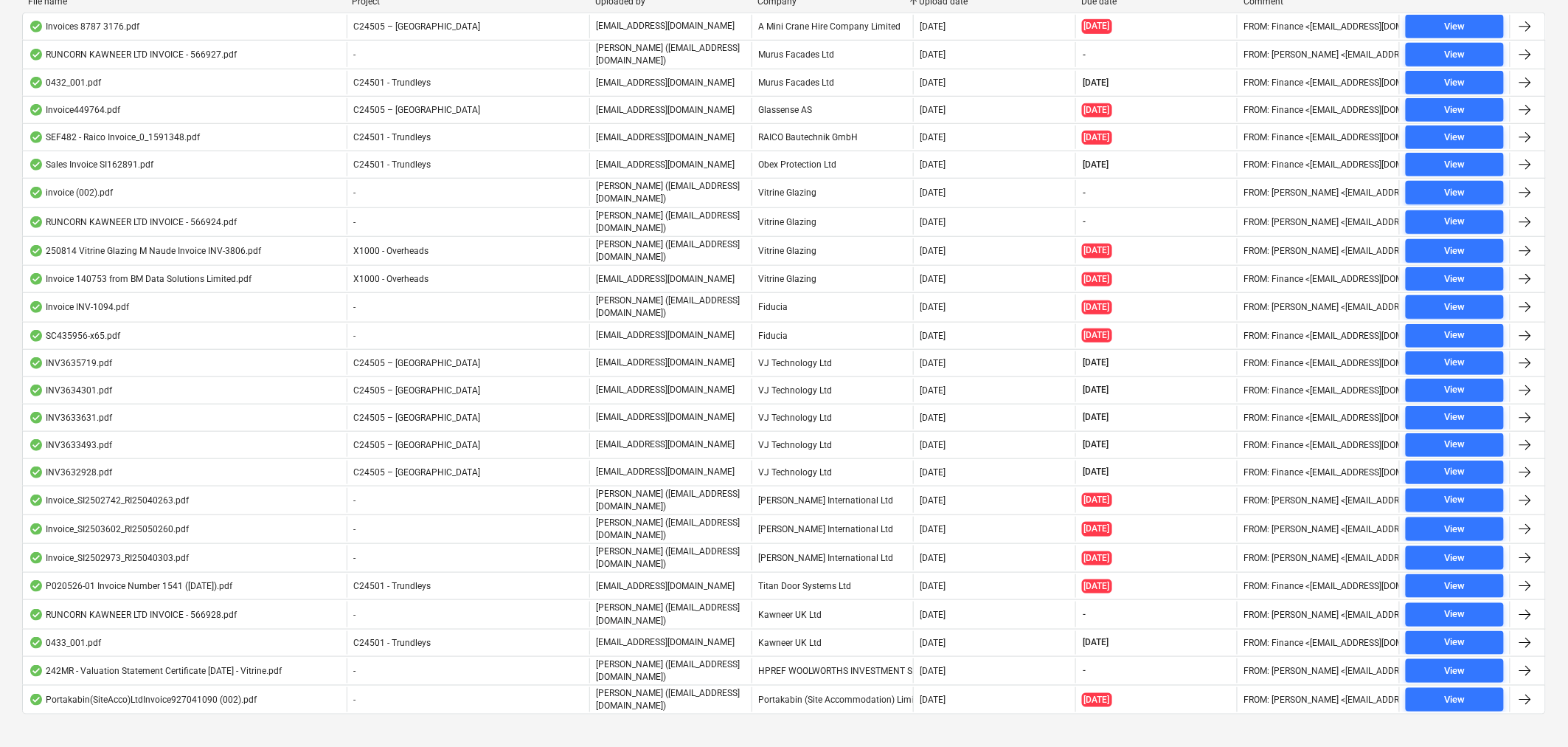
scroll to position [407, 0]
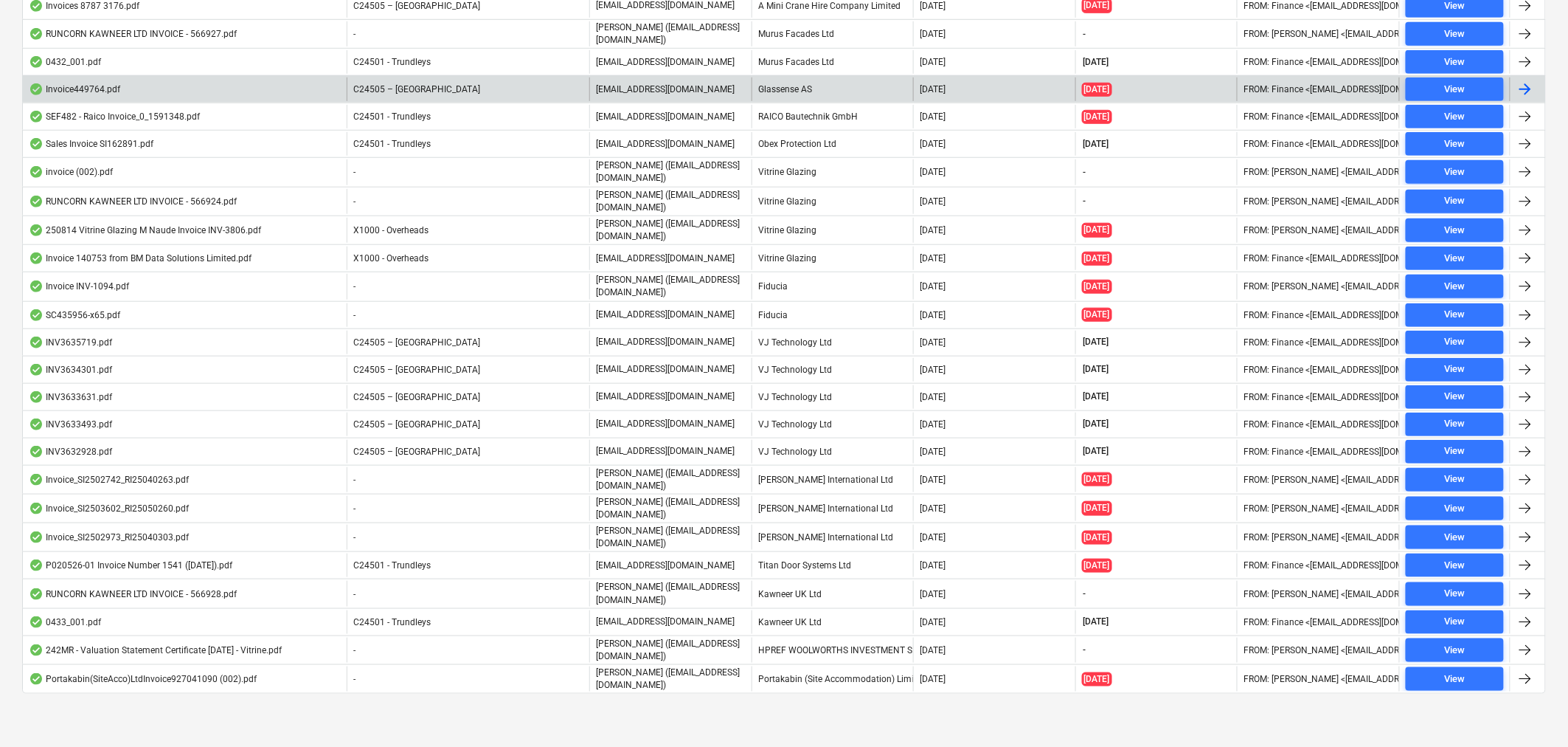
click at [1521, 90] on div at bounding box center [1525, 89] width 18 height 18
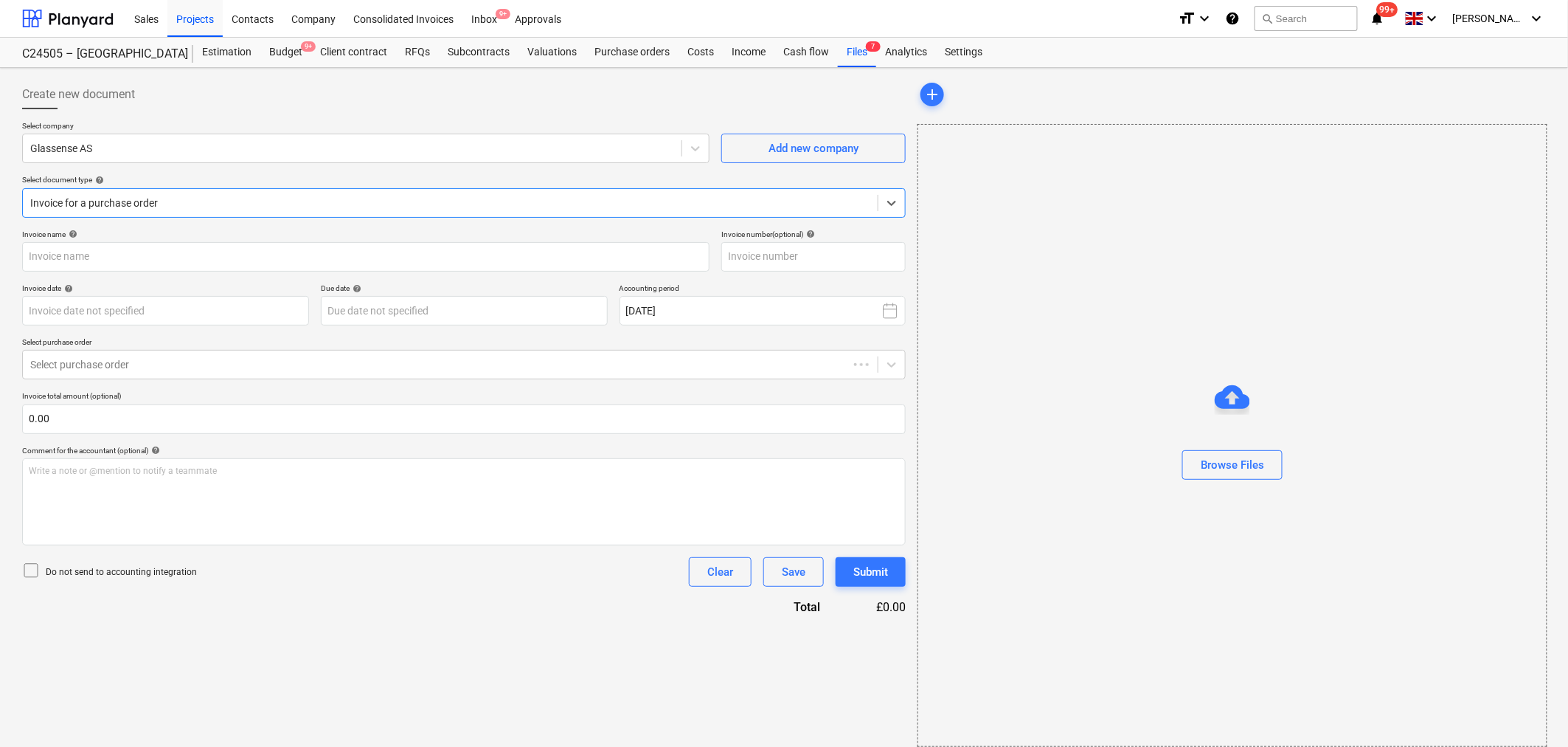
type input "10149878"
type input "[DATE]"
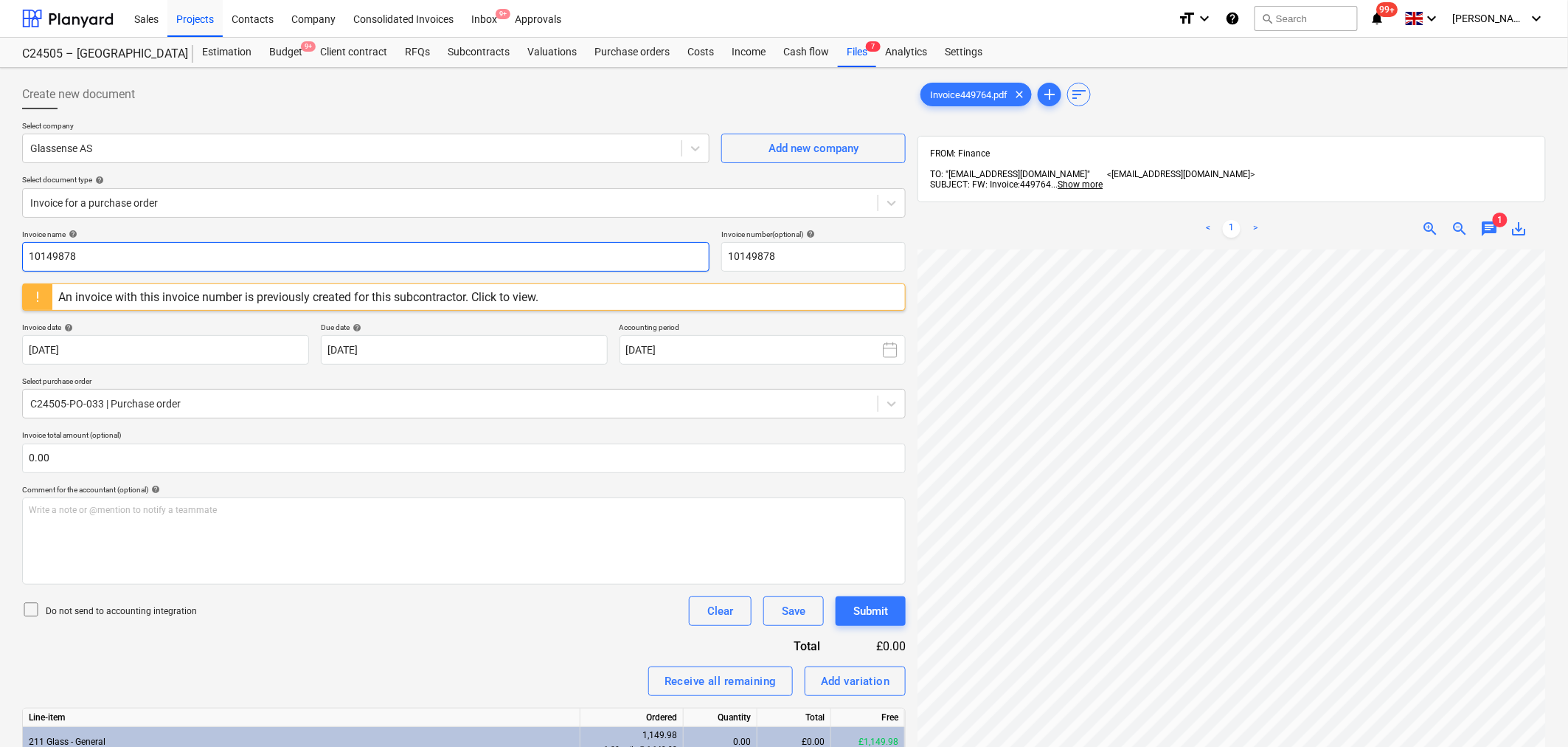
drag, startPoint x: 64, startPoint y: 256, endPoint x: -66, endPoint y: 256, distance: 130.0
click at [0, 256] on html "Sales Projects Contacts Company Consolidated Invoices Inbox 9+ Approvals format…" at bounding box center [784, 373] width 1568 height 747
type input "449764"
drag, startPoint x: 719, startPoint y: 251, endPoint x: 625, endPoint y: 251, distance: 94.0
click at [625, 251] on div "Invoice name help 449764 Invoice number (optional) help 10149878" at bounding box center [463, 251] width 883 height 42
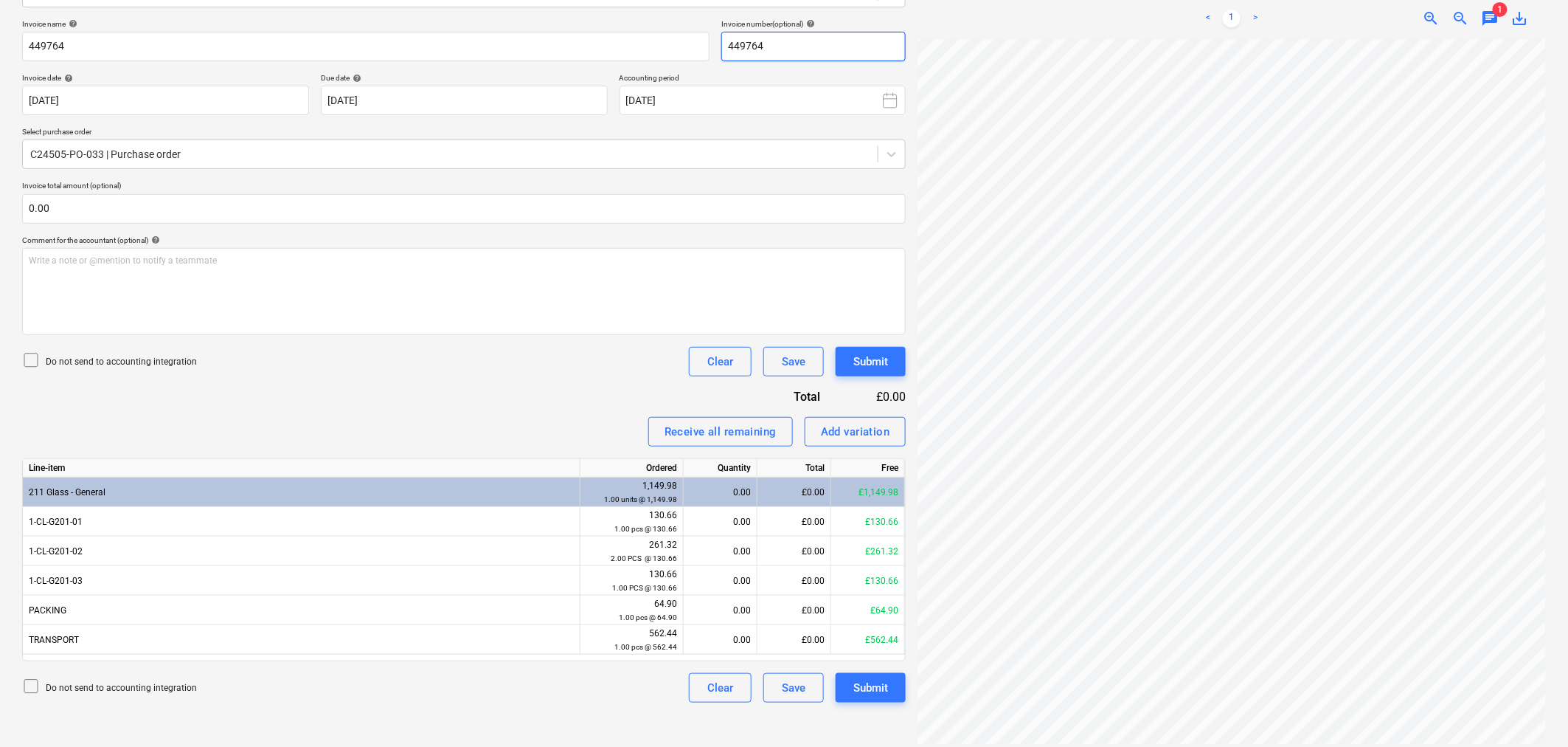
scroll to position [0, 147]
type input "449764"
click at [1456, 9] on span "zoom_out" at bounding box center [1460, 18] width 18 height 18
click at [1487, 12] on span "chat" at bounding box center [1489, 18] width 18 height 18
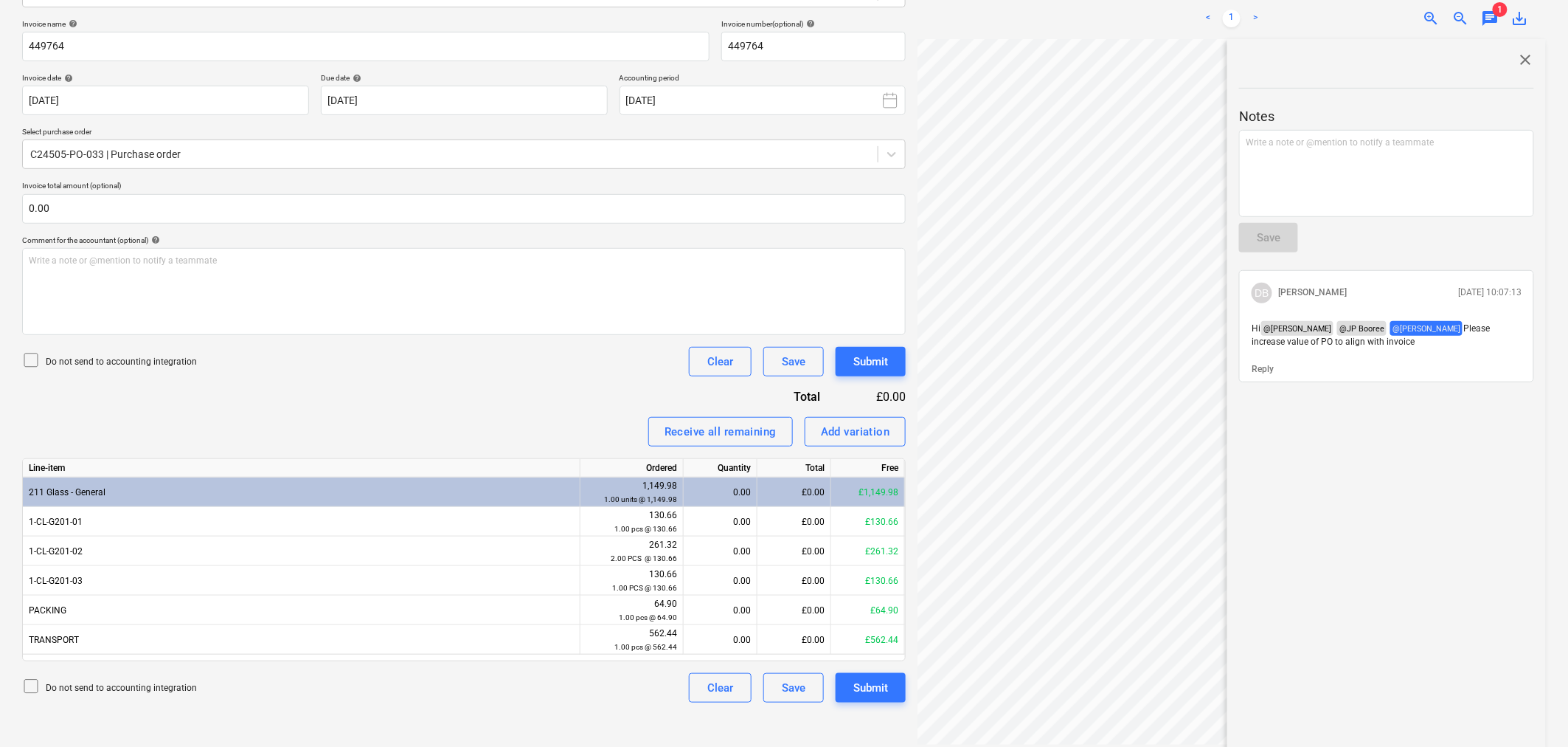
click at [1520, 51] on span "close" at bounding box center [1525, 59] width 18 height 18
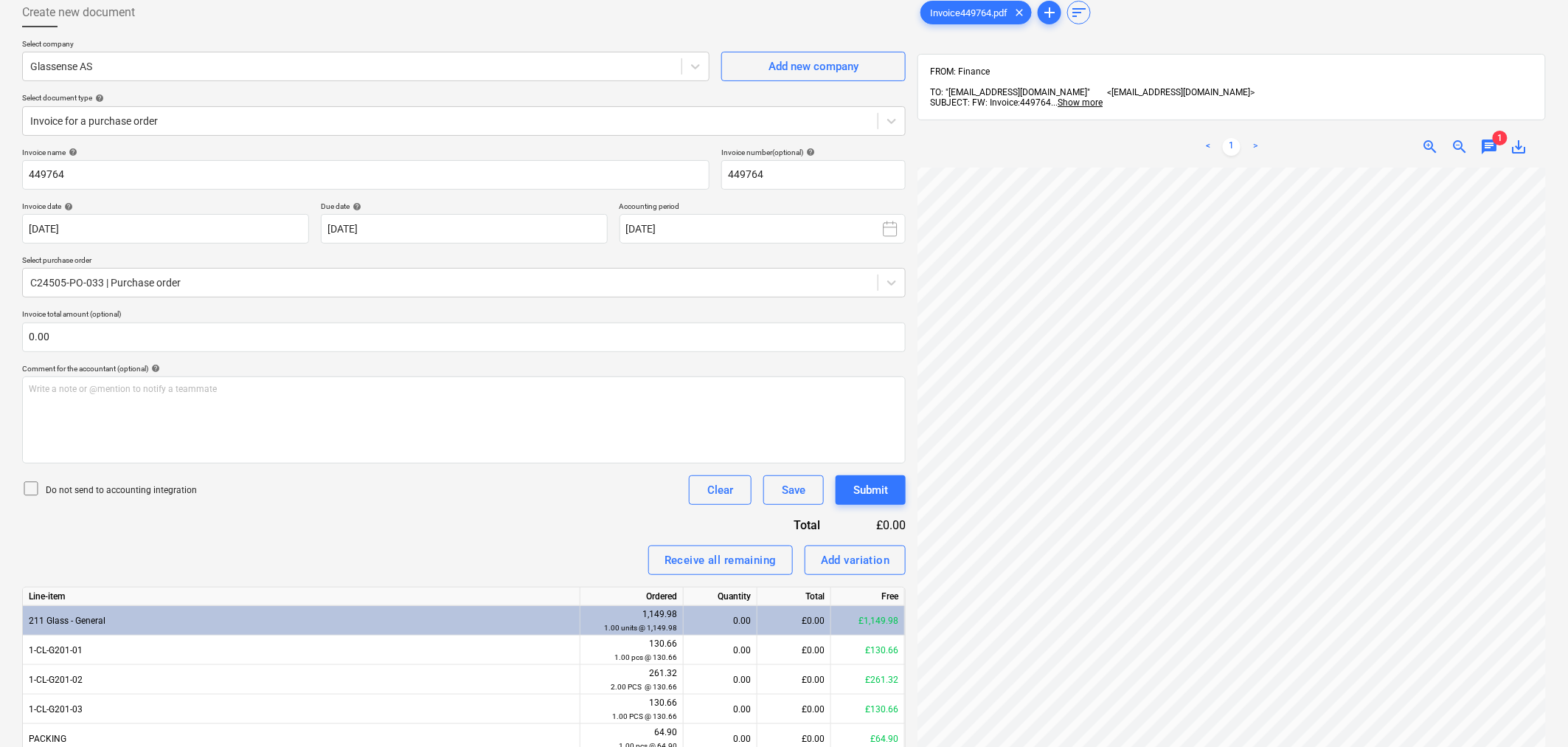
scroll to position [0, 0]
click at [1456, 139] on span "zoom_out" at bounding box center [1460, 147] width 18 height 18
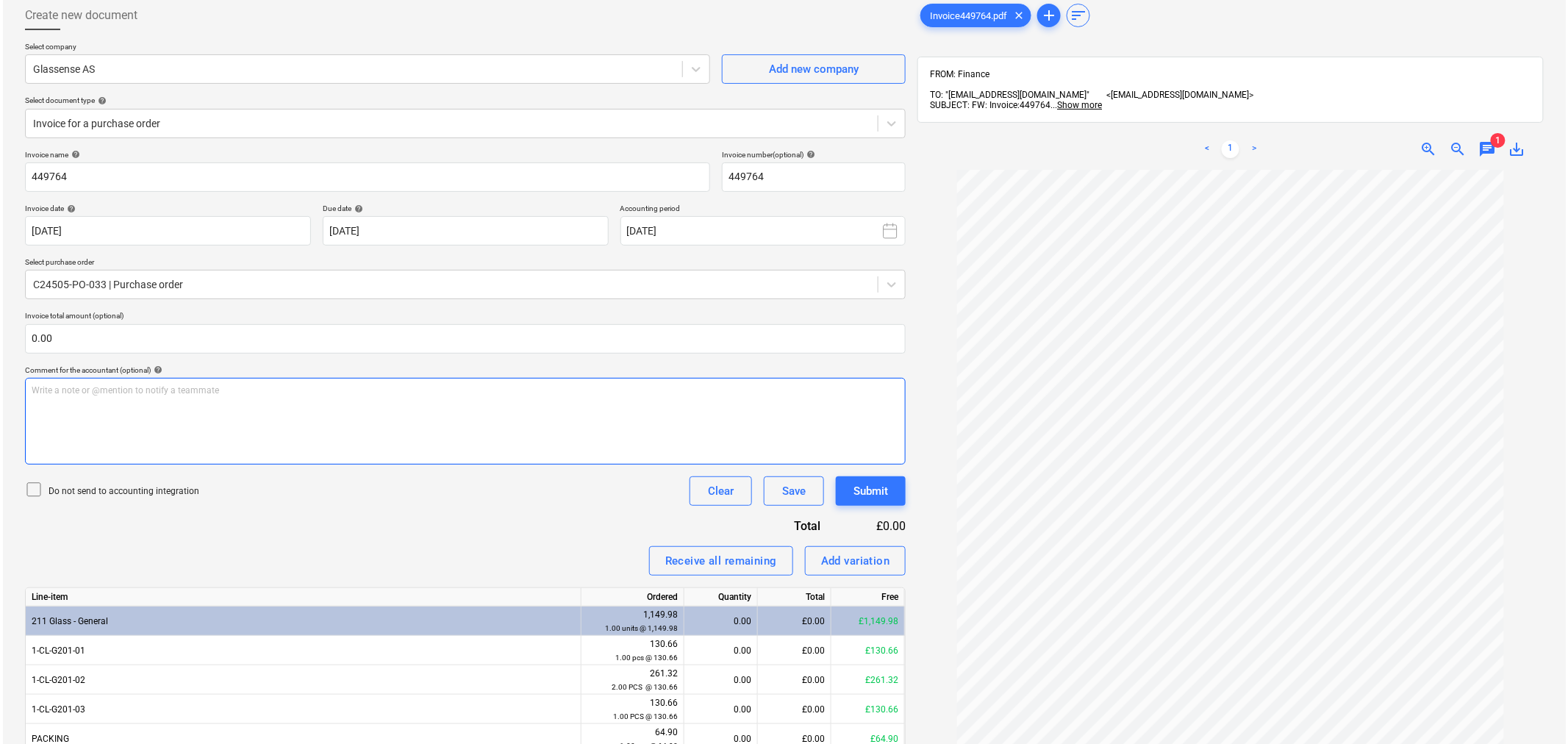
scroll to position [209, 0]
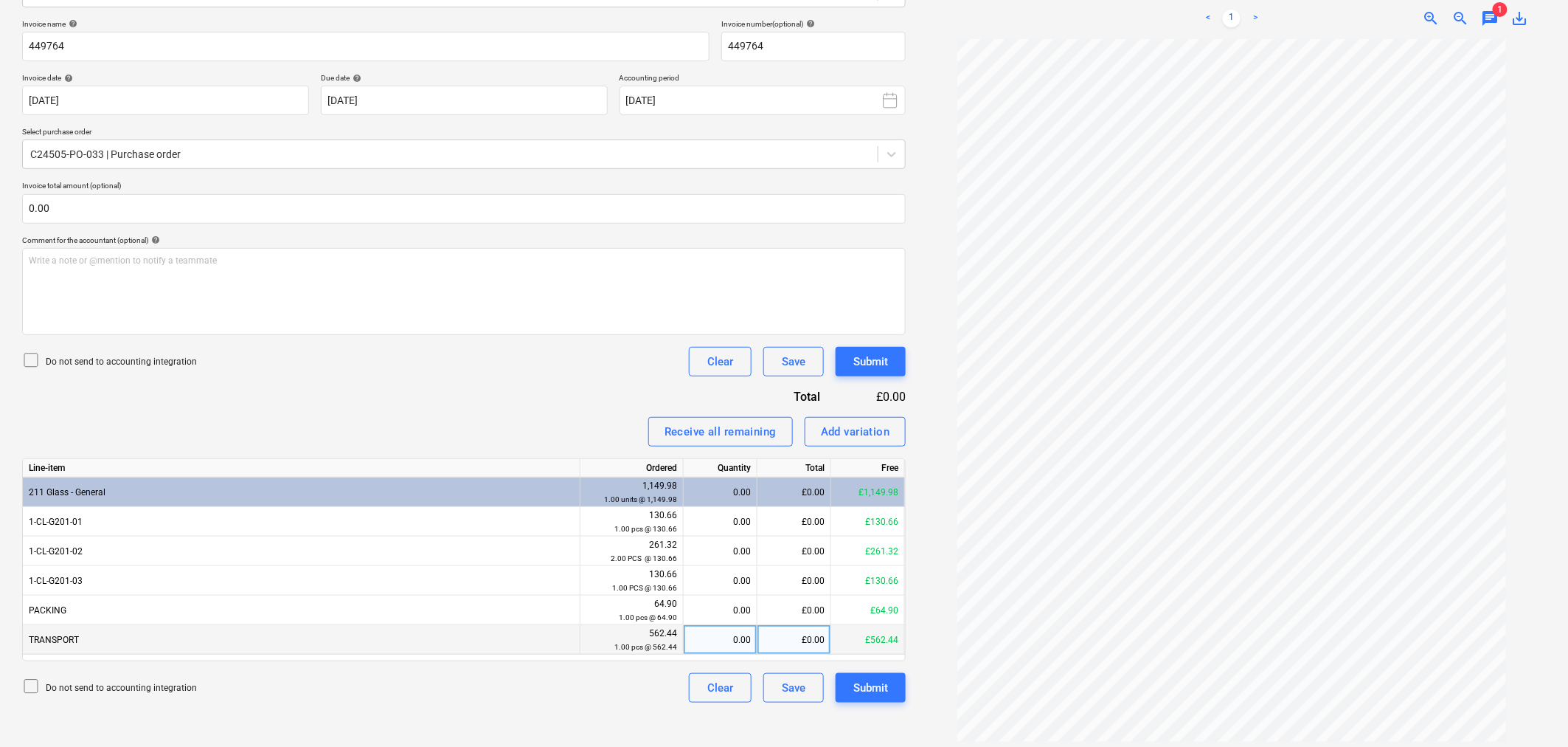
click at [732, 638] on div "0.00" at bounding box center [720, 640] width 61 height 30
type input "1"
type input "2"
click at [106, 257] on p "Write a note or @mention to notify a teammate [PERSON_NAME]" at bounding box center [463, 261] width 870 height 12
click at [208, 263] on p "Invoice EUR 1180.40 - use exchange rate" at bounding box center [463, 261] width 870 height 12
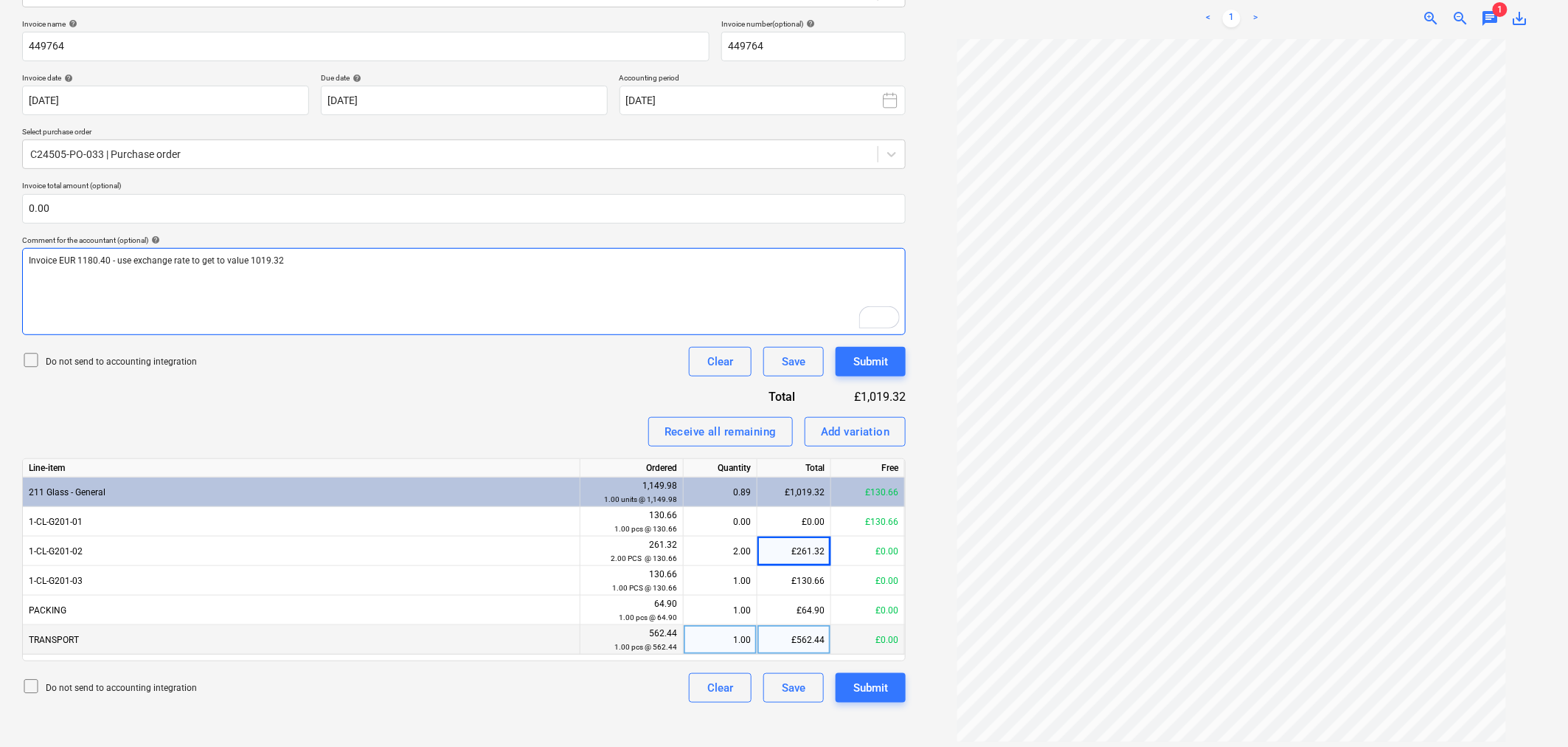
click at [249, 257] on span "Invoice EUR 1180.40 - use exchange rate to get to value 1019.32" at bounding box center [156, 260] width 255 height 10
click at [187, 259] on span "Invoice EUR 1180.40 - use exchange rate to get to value GBP 1019.32" at bounding box center [166, 260] width 275 height 10
click at [208, 257] on span "Invoice EUR 1180.40 - use exchange rate of 1:0.86.35 to get to value GBP 1019.32" at bounding box center [192, 260] width 327 height 10
click at [227, 258] on span "Invoice EUR 1180.40 - use exchange rate of 1:0.86.35 to get to value GBP 1019.32" at bounding box center [192, 260] width 327 height 10
click at [860, 364] on div "Submit" at bounding box center [871, 361] width 34 height 20
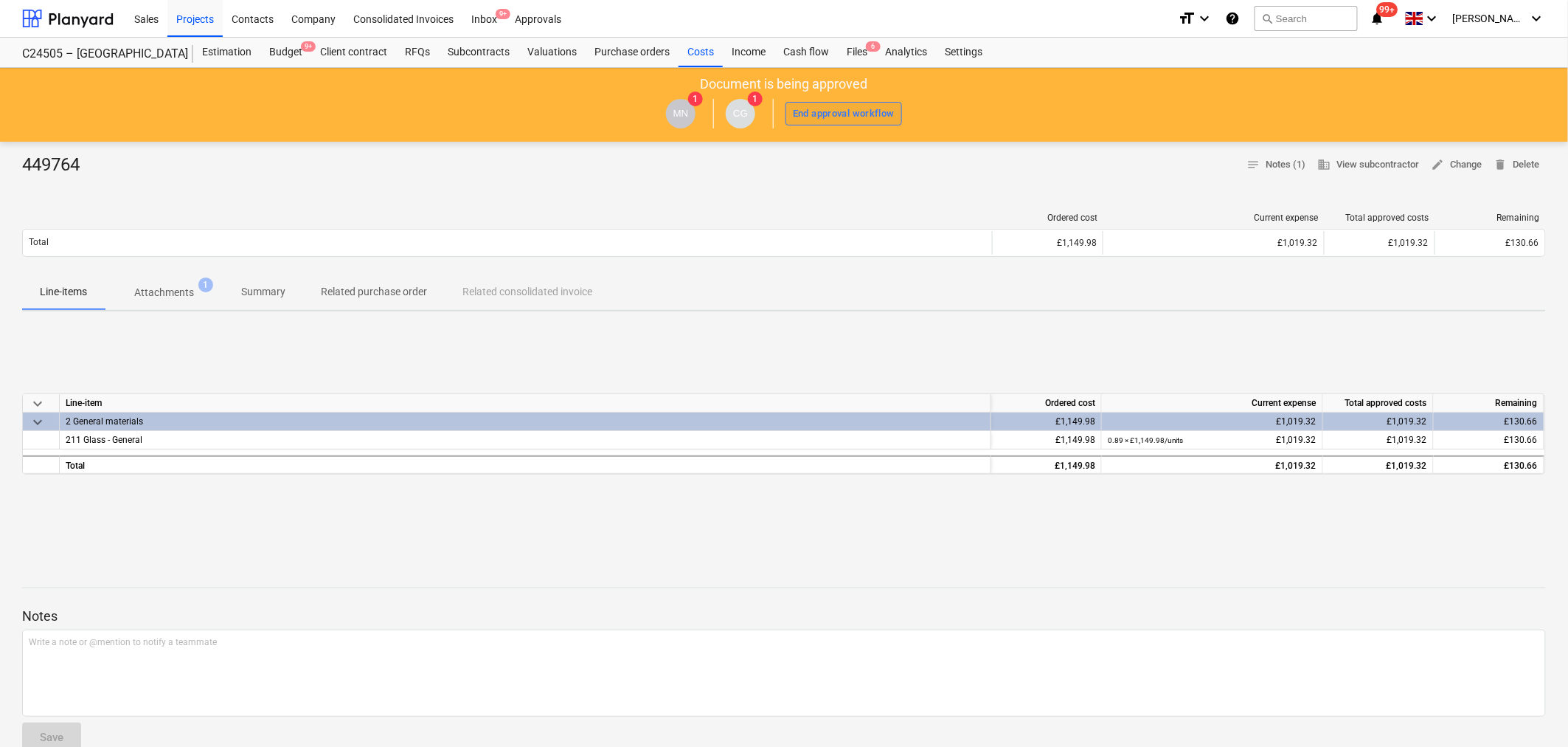
click at [845, 119] on div "End approval workflow" at bounding box center [843, 114] width 101 height 17
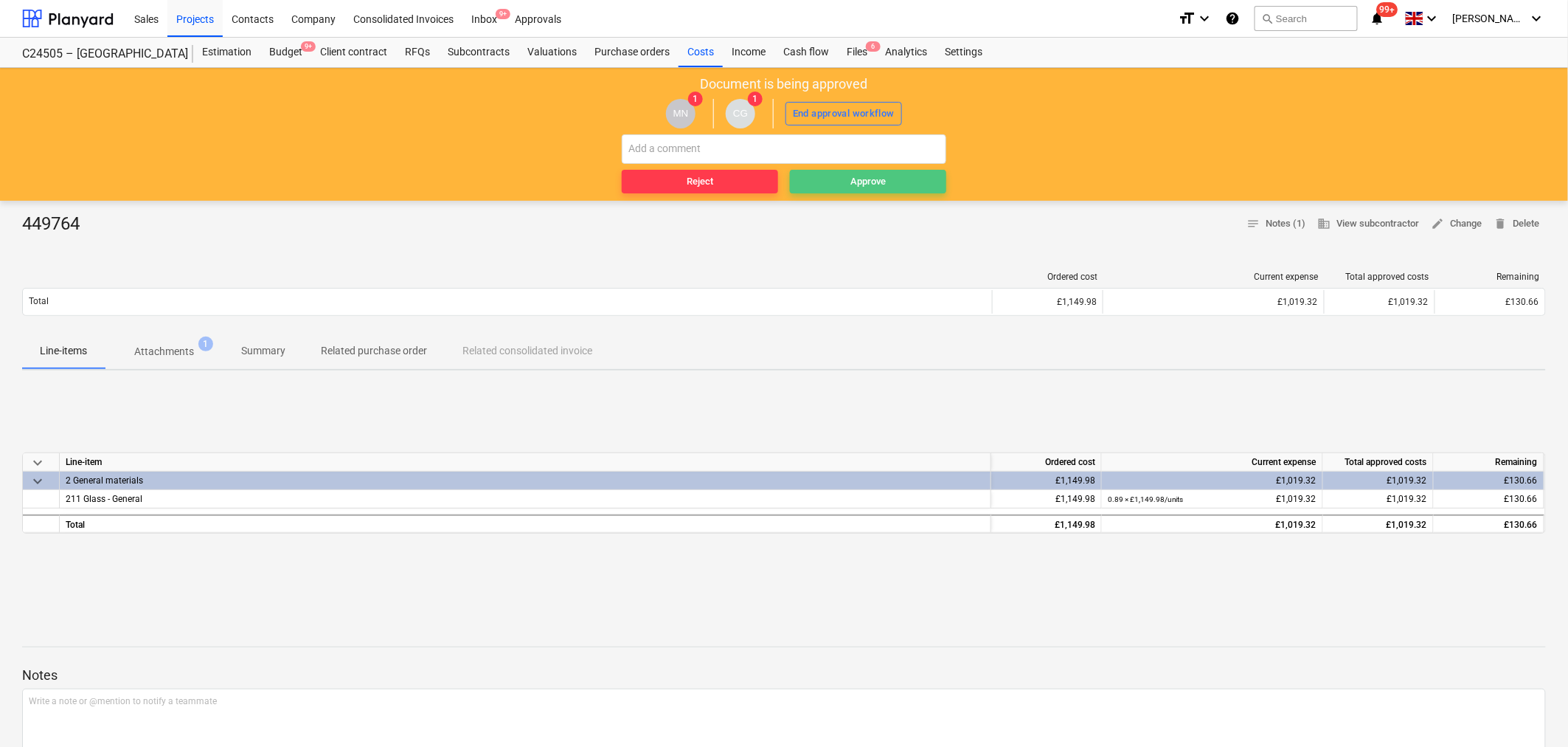
click at [837, 185] on span "Approve" at bounding box center [867, 182] width 144 height 17
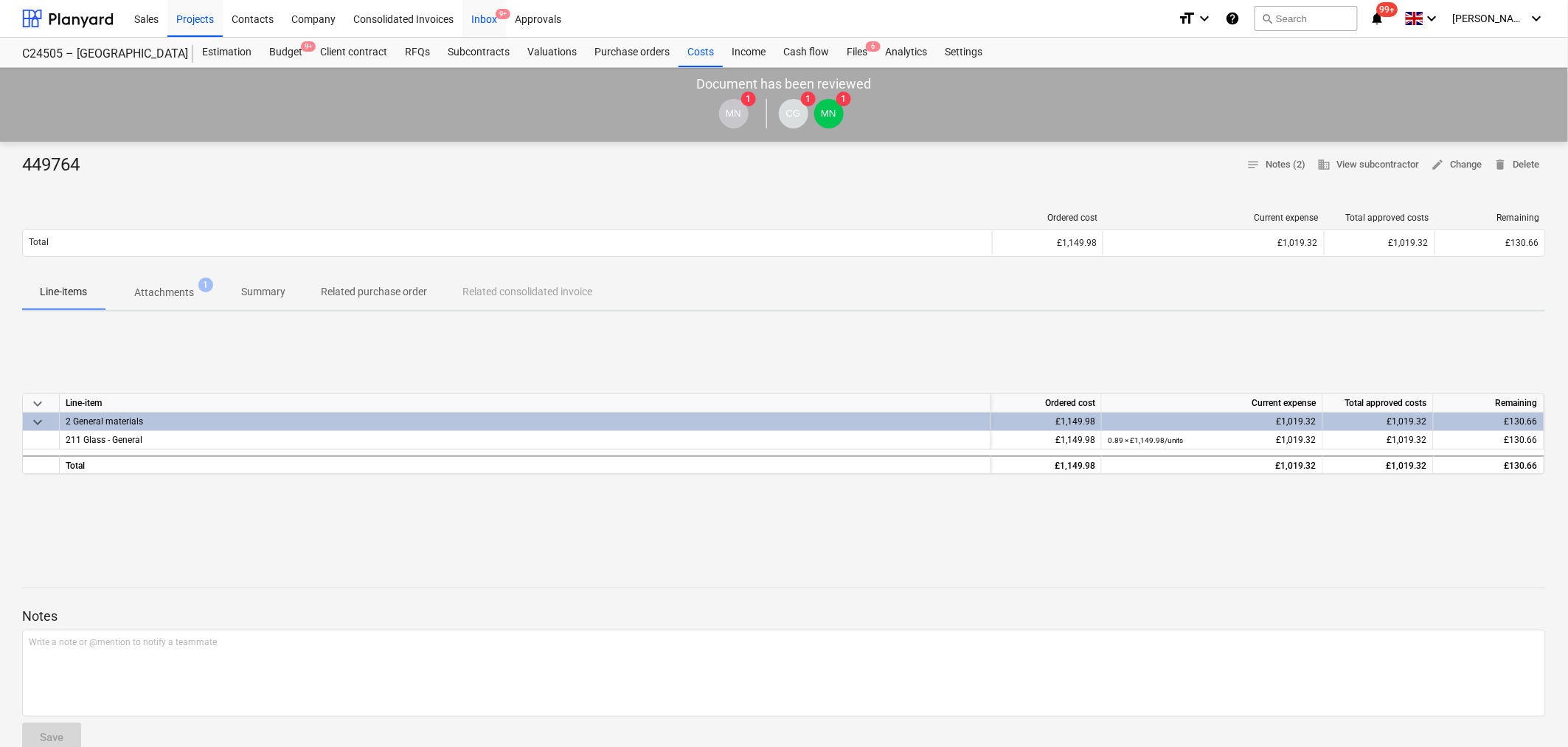
click at [487, 18] on div "Inbox 9+" at bounding box center [484, 18] width 44 height 37
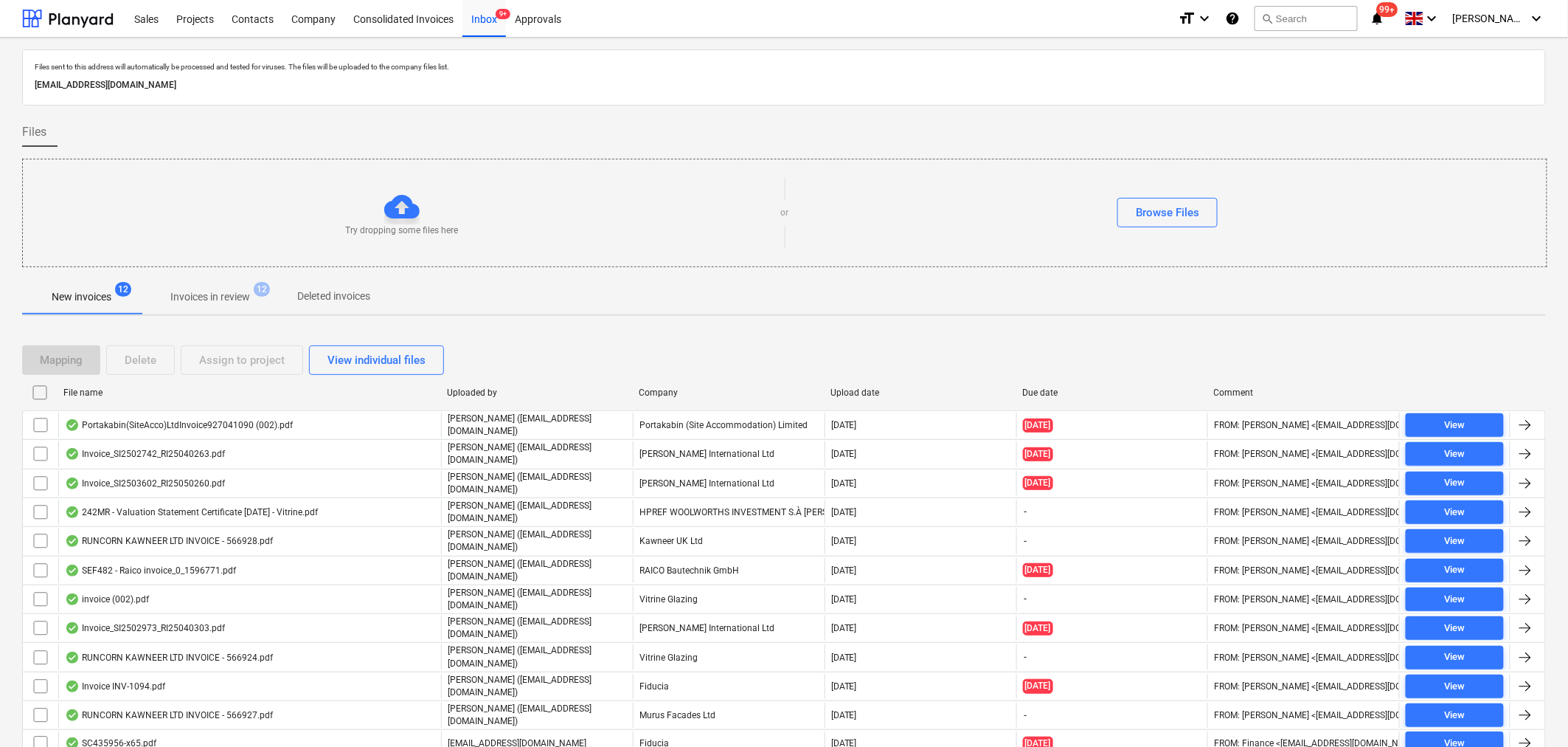
click at [227, 299] on p "Invoices in review" at bounding box center [210, 297] width 80 height 16
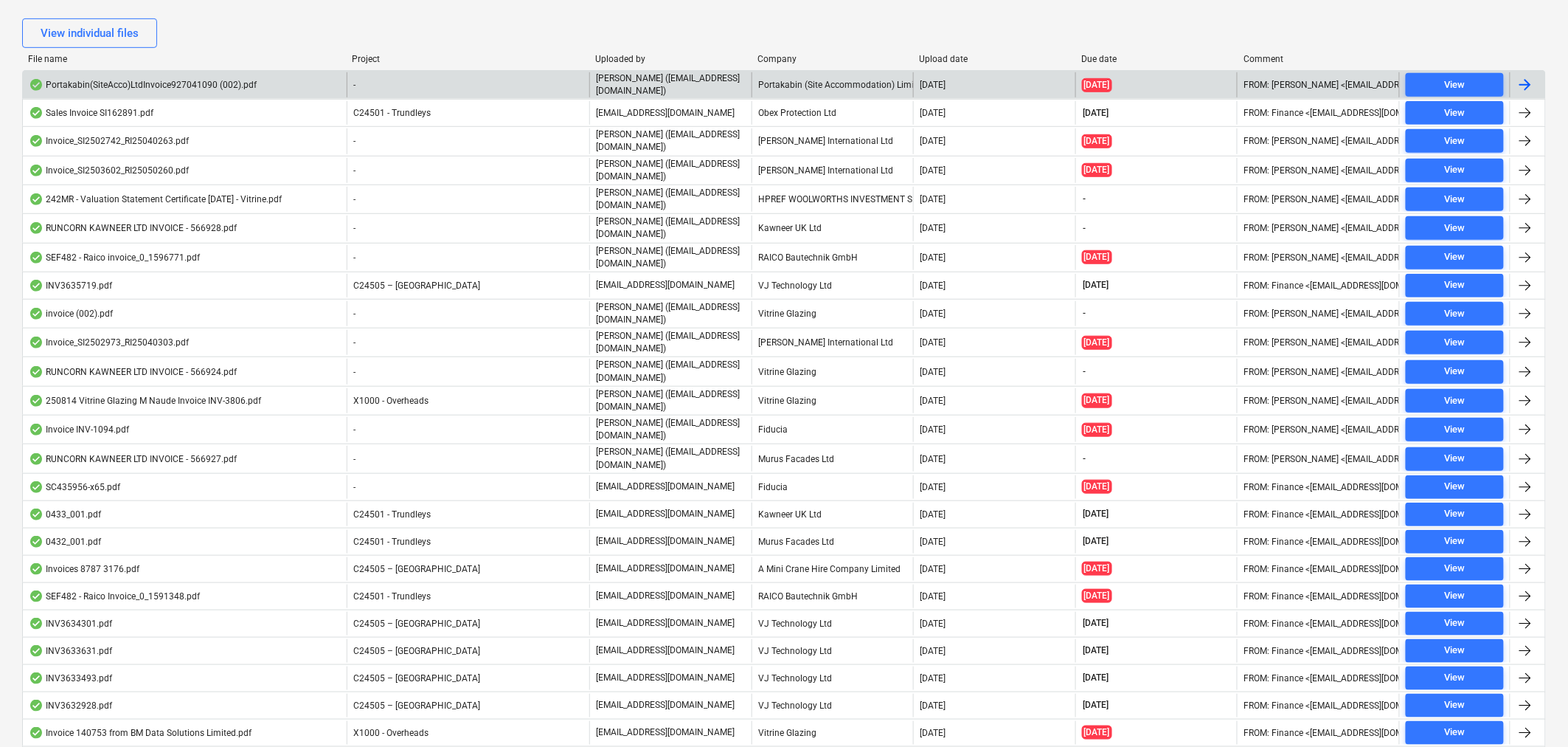
scroll to position [328, 0]
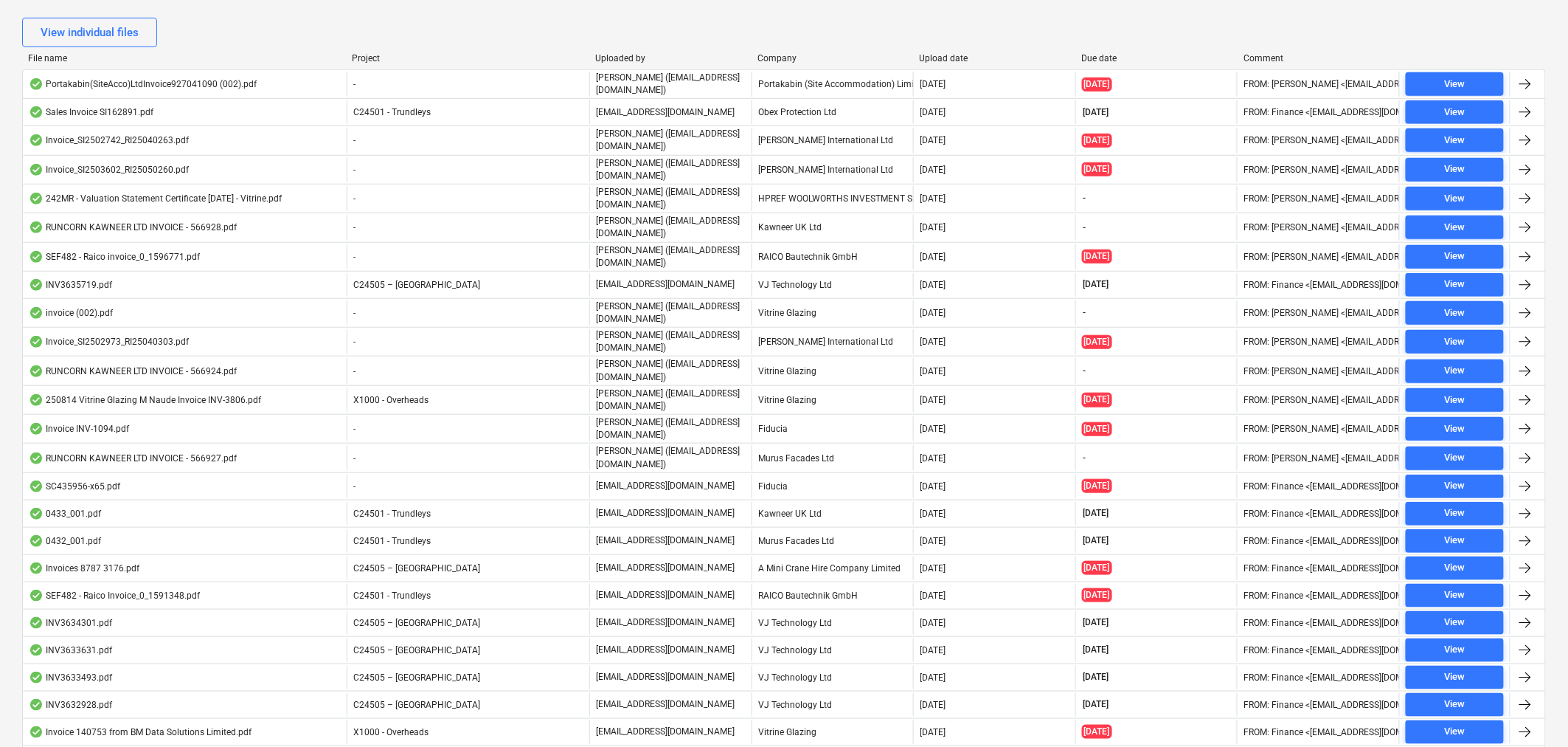
click at [786, 61] on div "Company" at bounding box center [832, 58] width 151 height 10
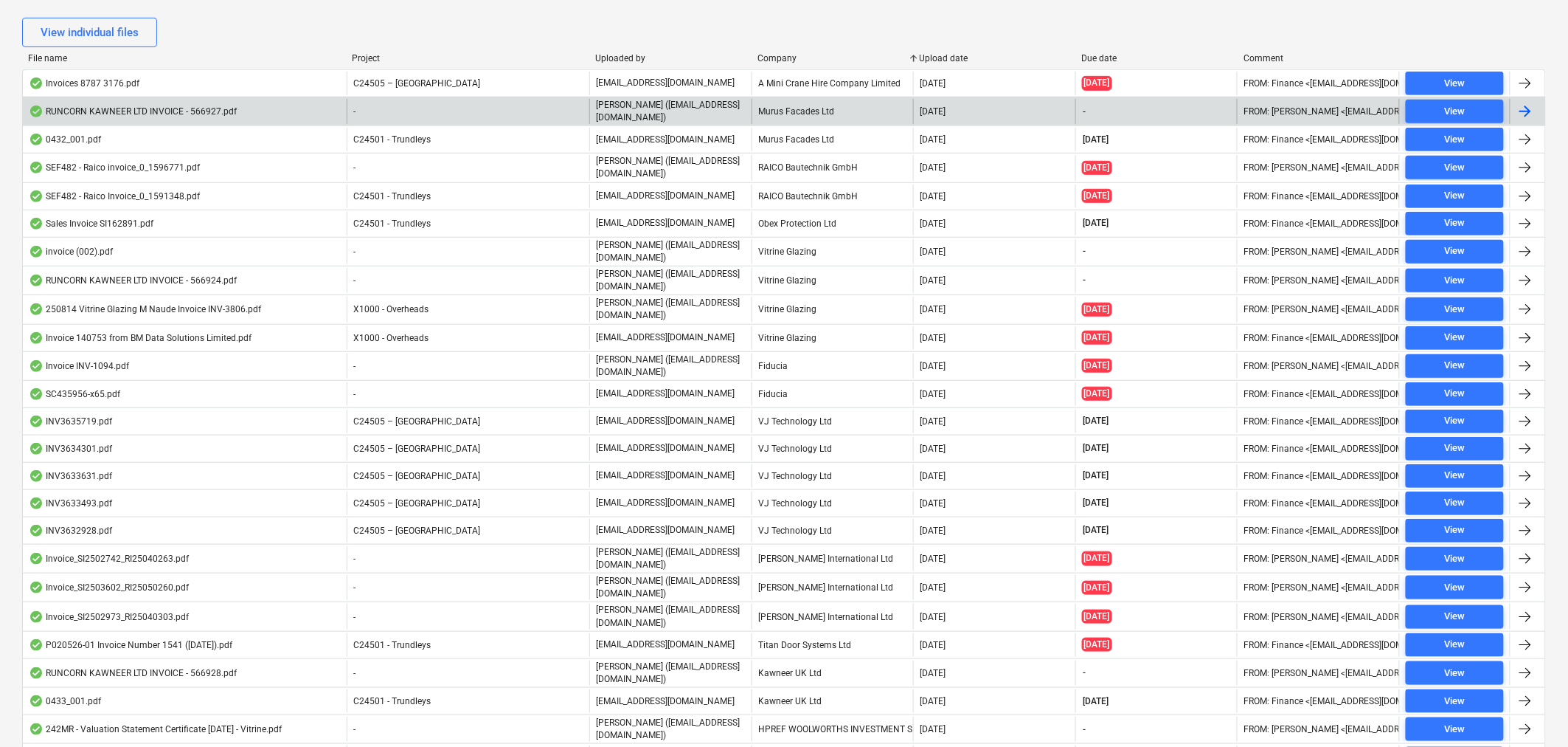
scroll to position [408, 0]
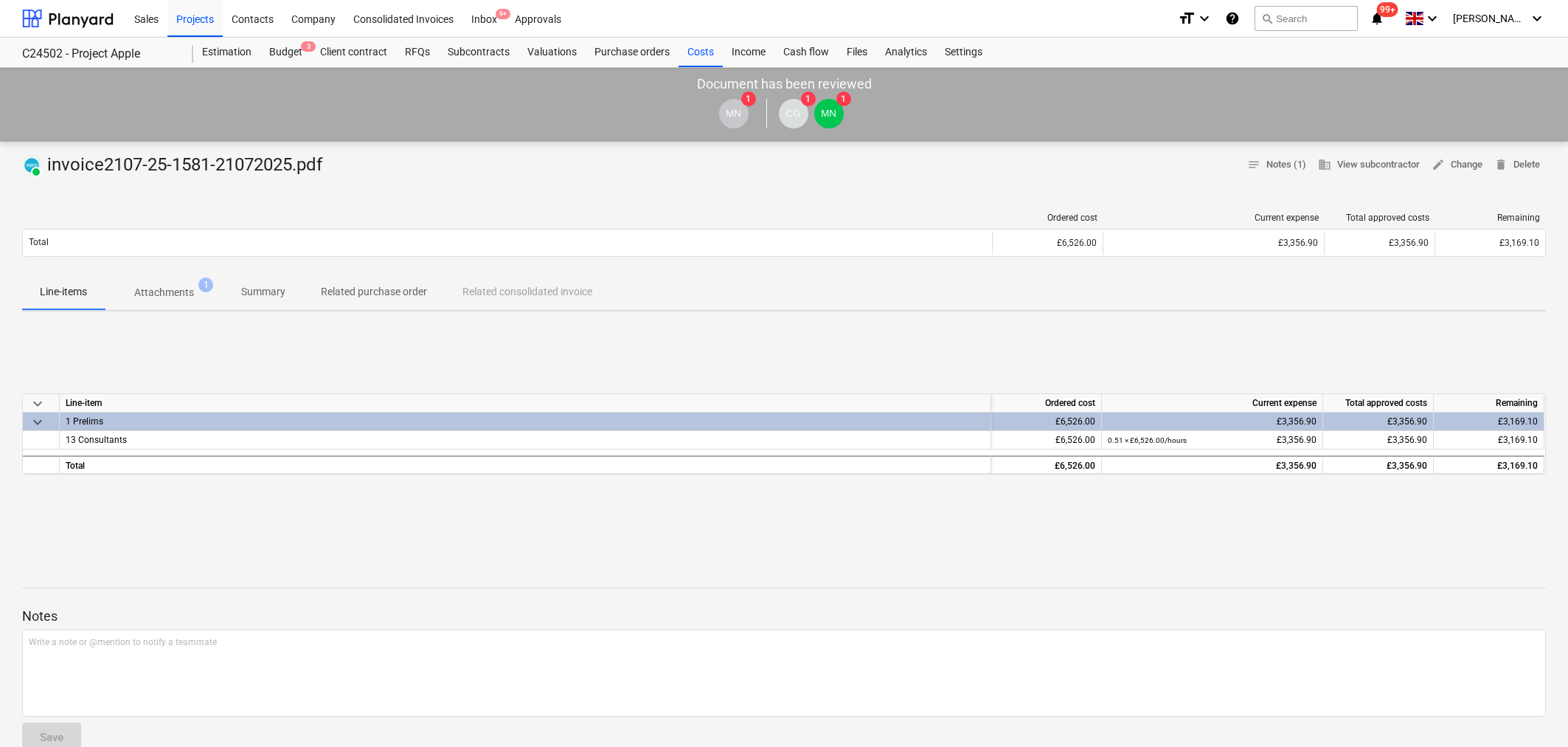
scroll to position [216, 0]
